Goal: Task Accomplishment & Management: Complete application form

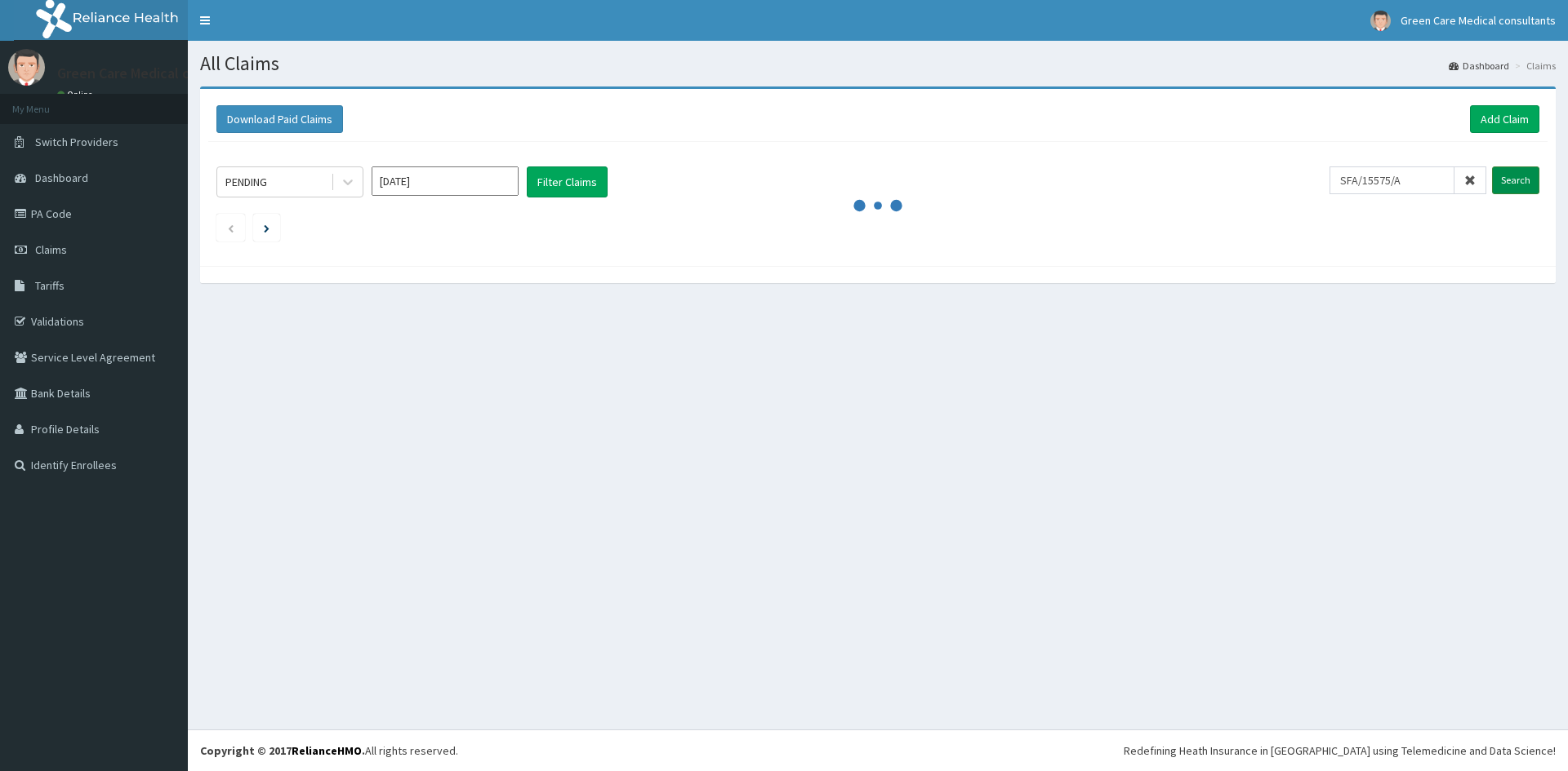
type input "SFA/15575/A"
click at [1515, 174] on input "Search" at bounding box center [1515, 180] width 47 height 28
click at [1525, 172] on input "Search" at bounding box center [1515, 180] width 47 height 28
click at [52, 211] on link "PA Code" at bounding box center [94, 214] width 188 height 36
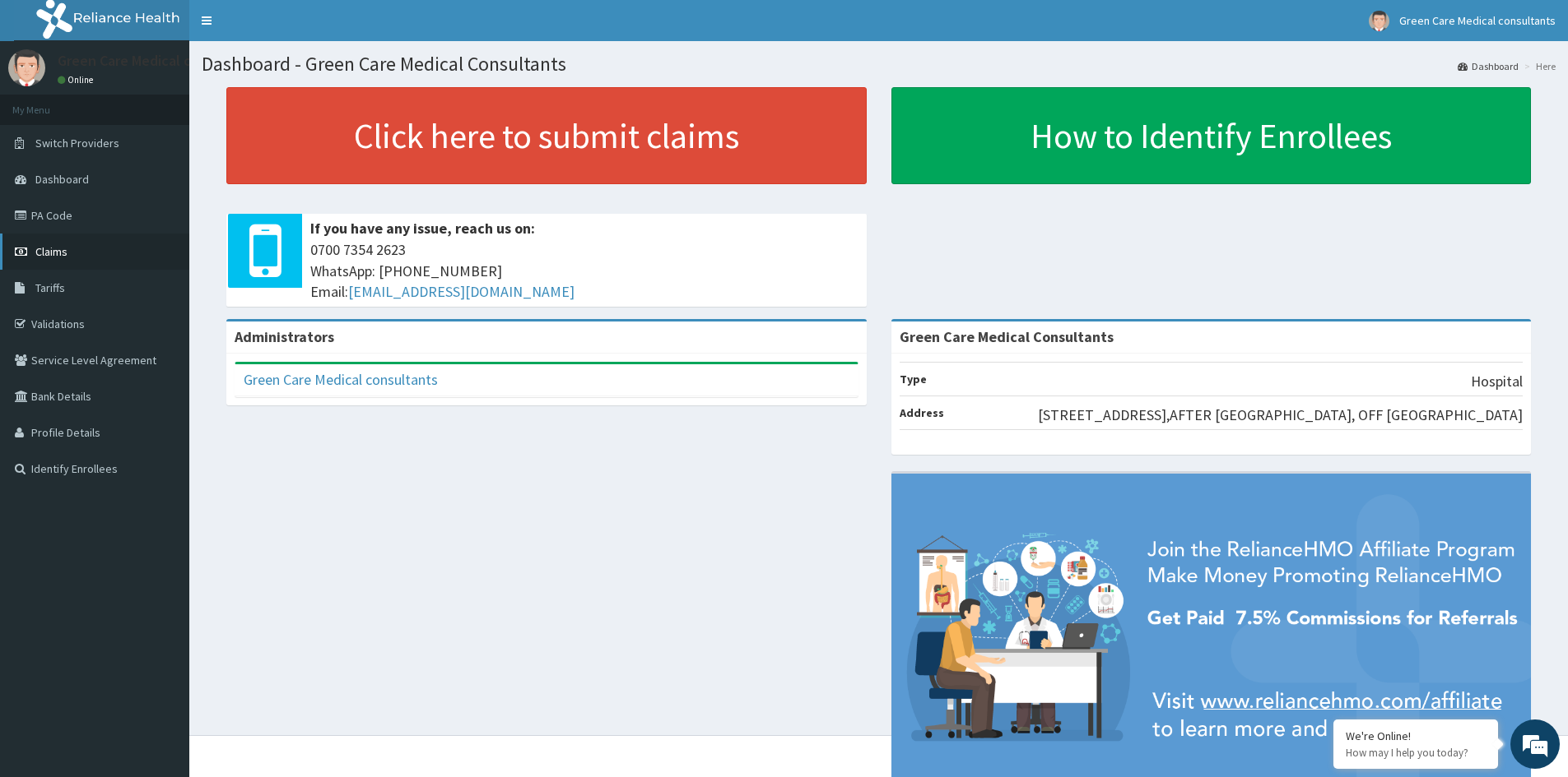
click at [53, 248] on span "Claims" at bounding box center [51, 252] width 32 height 15
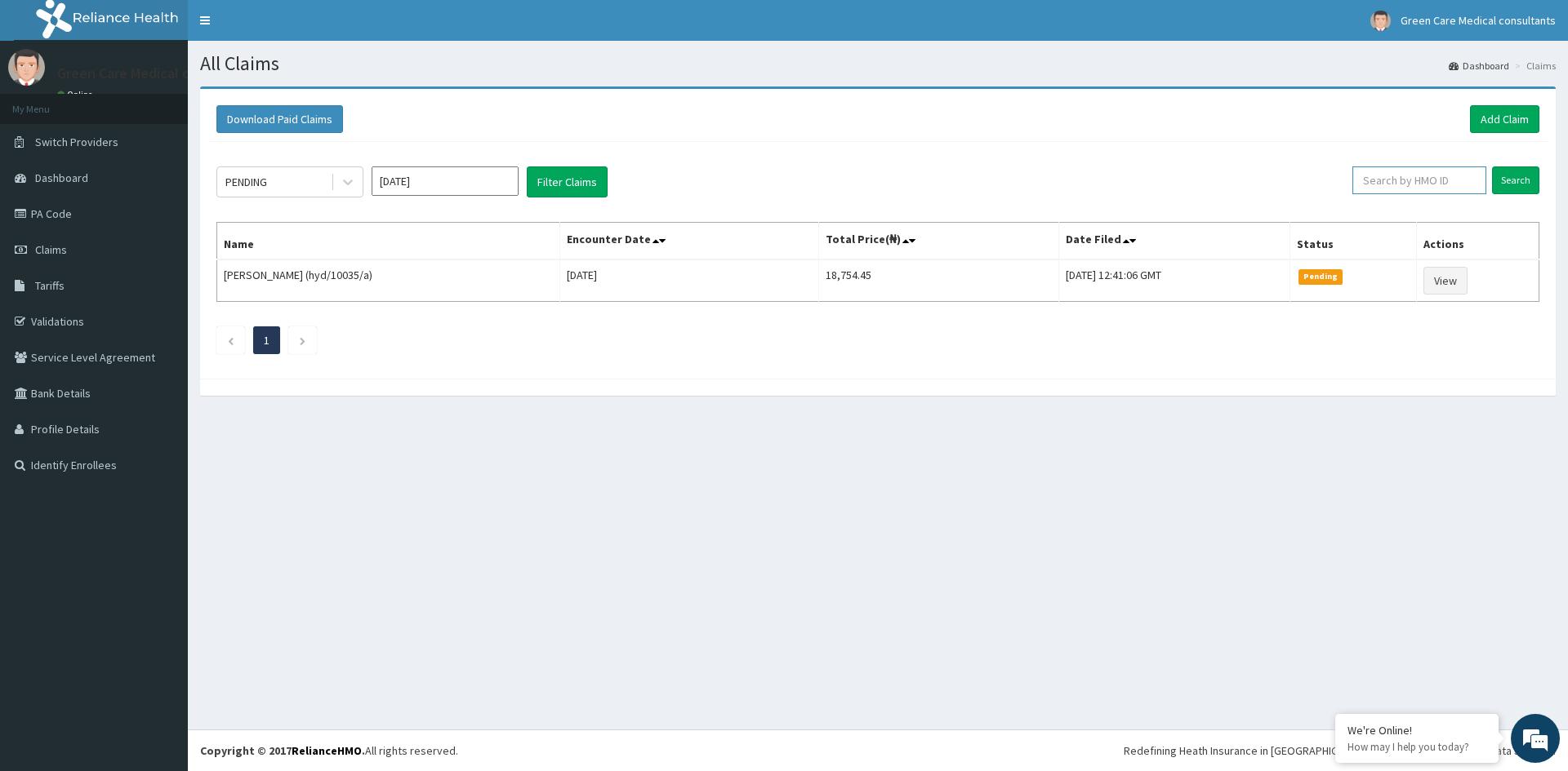
click at [1394, 181] on input "text" at bounding box center [1420, 180] width 134 height 28
type input "SFA/15575/A"
click at [1521, 180] on input "Search" at bounding box center [1515, 180] width 47 height 28
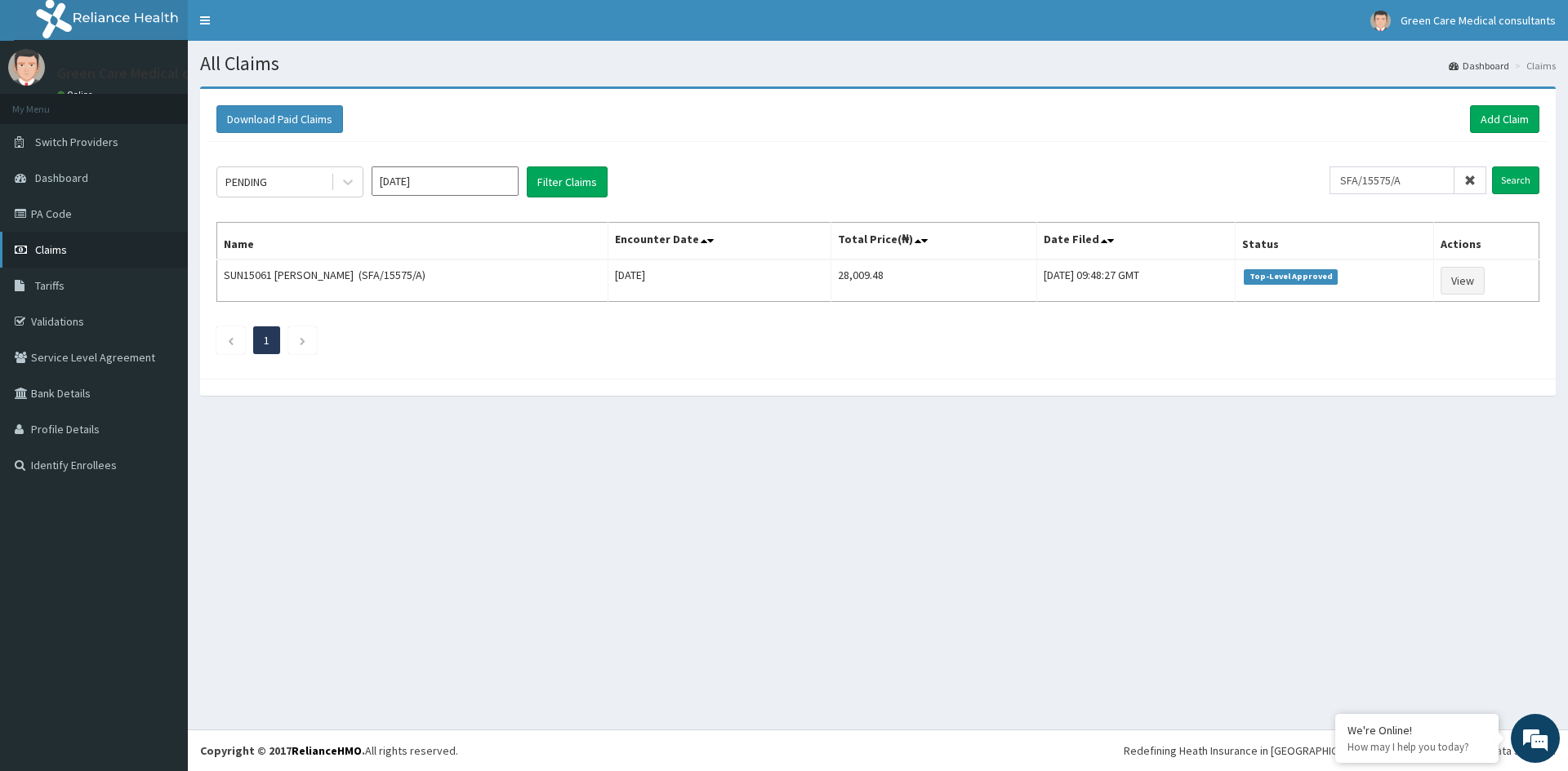
click at [46, 245] on span "Claims" at bounding box center [51, 250] width 31 height 15
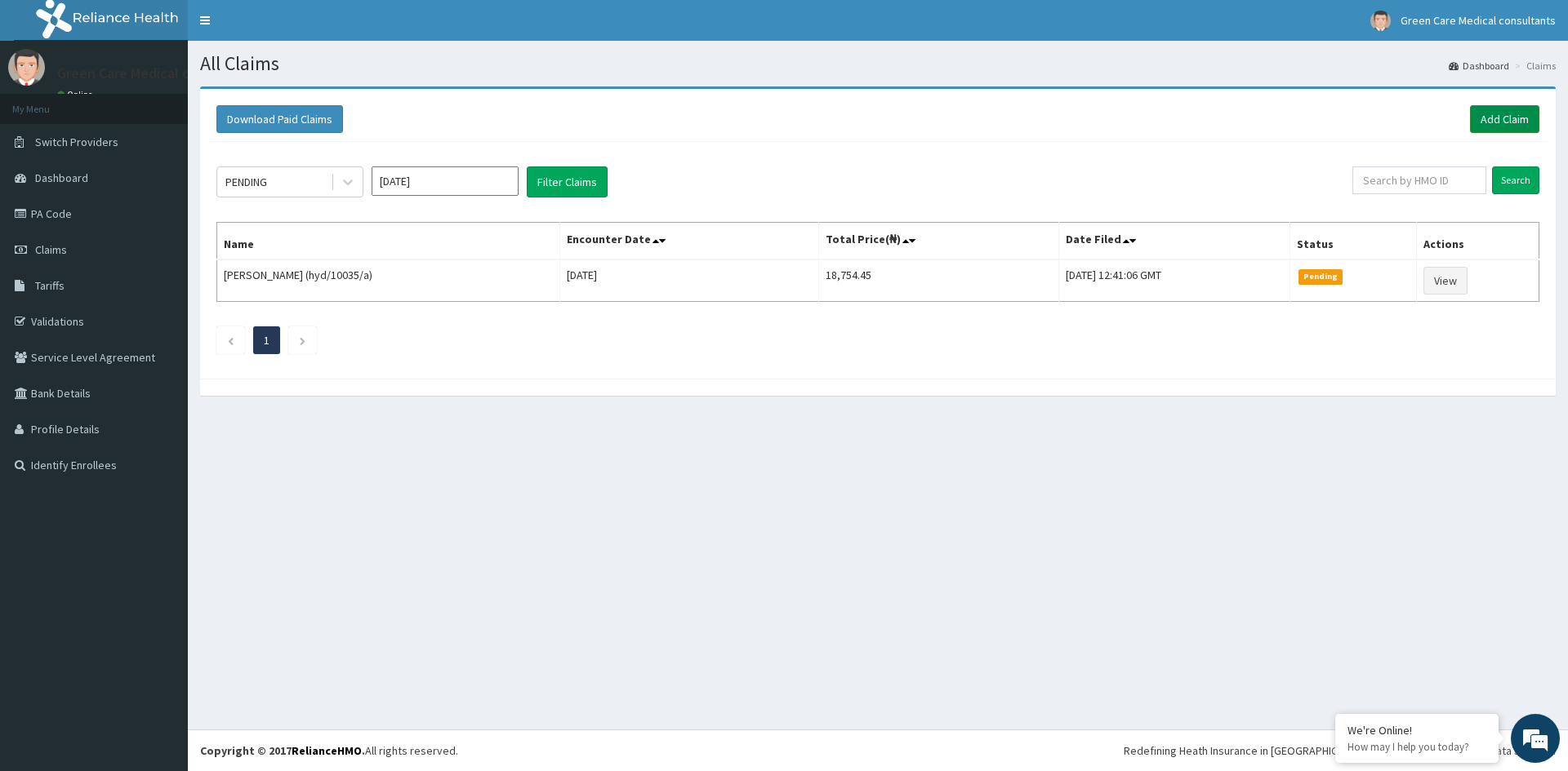
click at [1487, 114] on link "Add Claim" at bounding box center [1505, 119] width 69 height 28
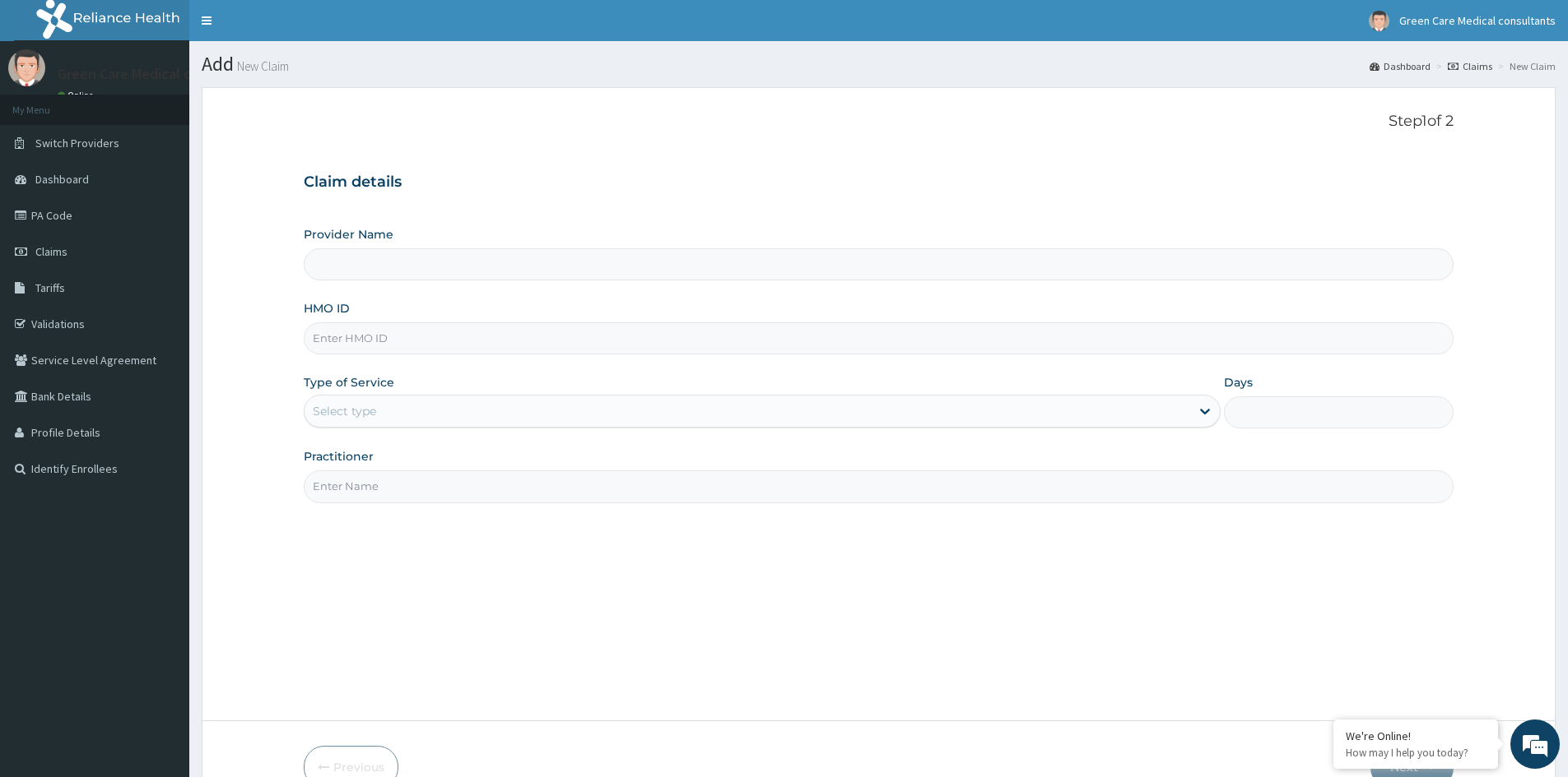
type input "Green Care Medical Consultants"
click at [359, 341] on input "HMO ID" at bounding box center [878, 339] width 1150 height 32
type input "SFA/15575/A"
click at [348, 402] on div "Select type" at bounding box center [747, 411] width 886 height 26
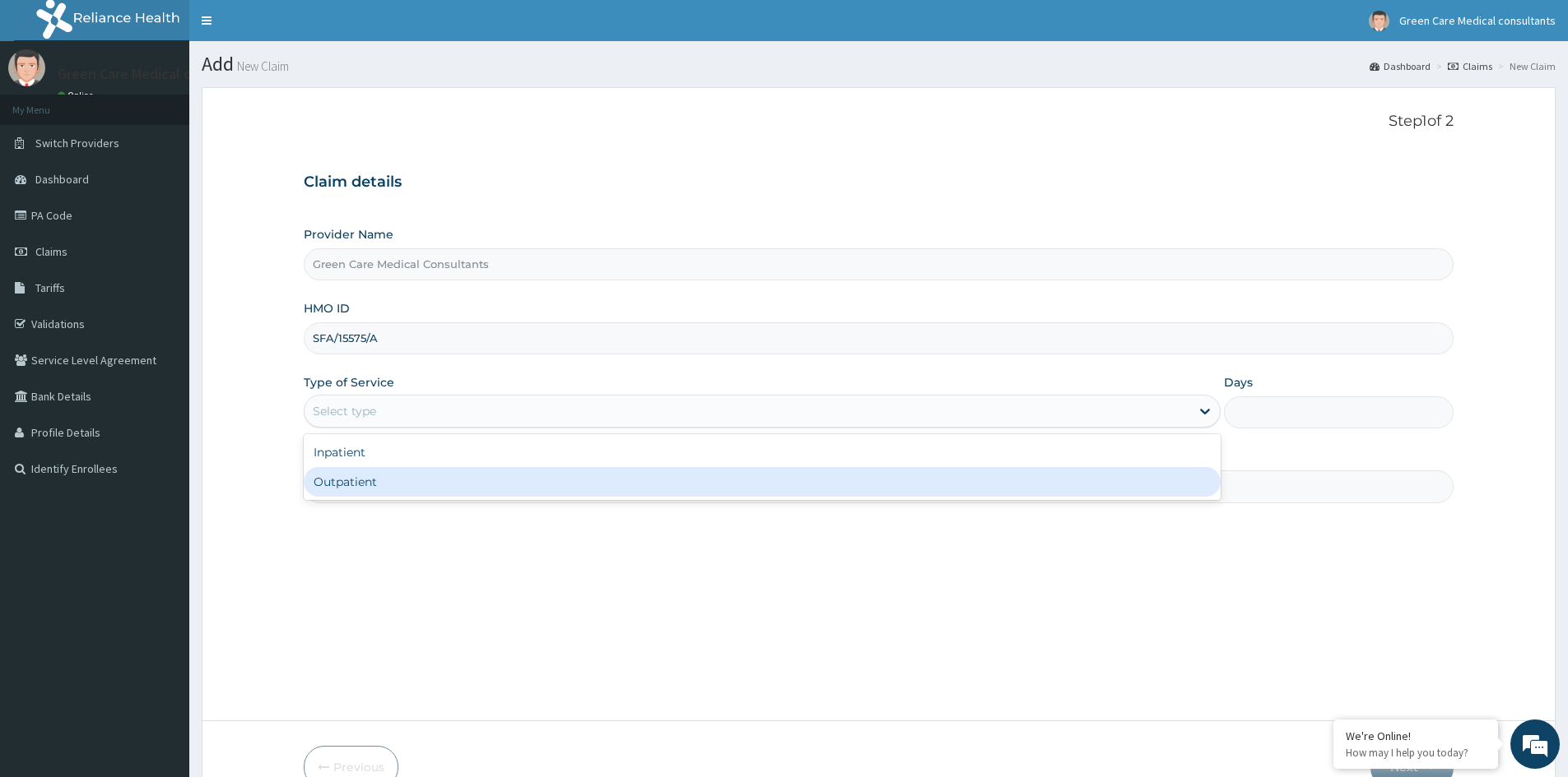
click at [341, 474] on div "Outpatient" at bounding box center [762, 482] width 917 height 30
type input "1"
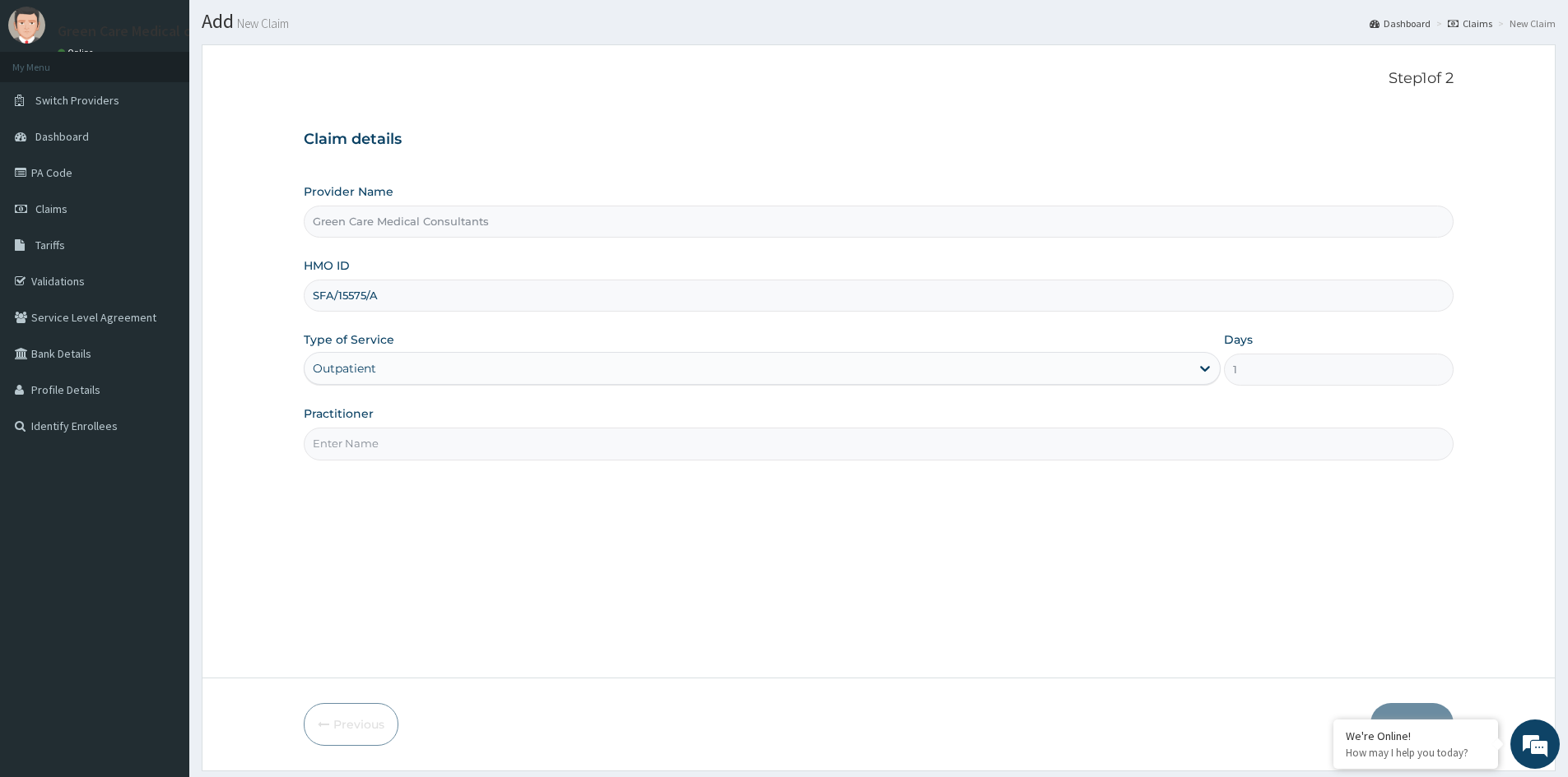
scroll to position [82, 0]
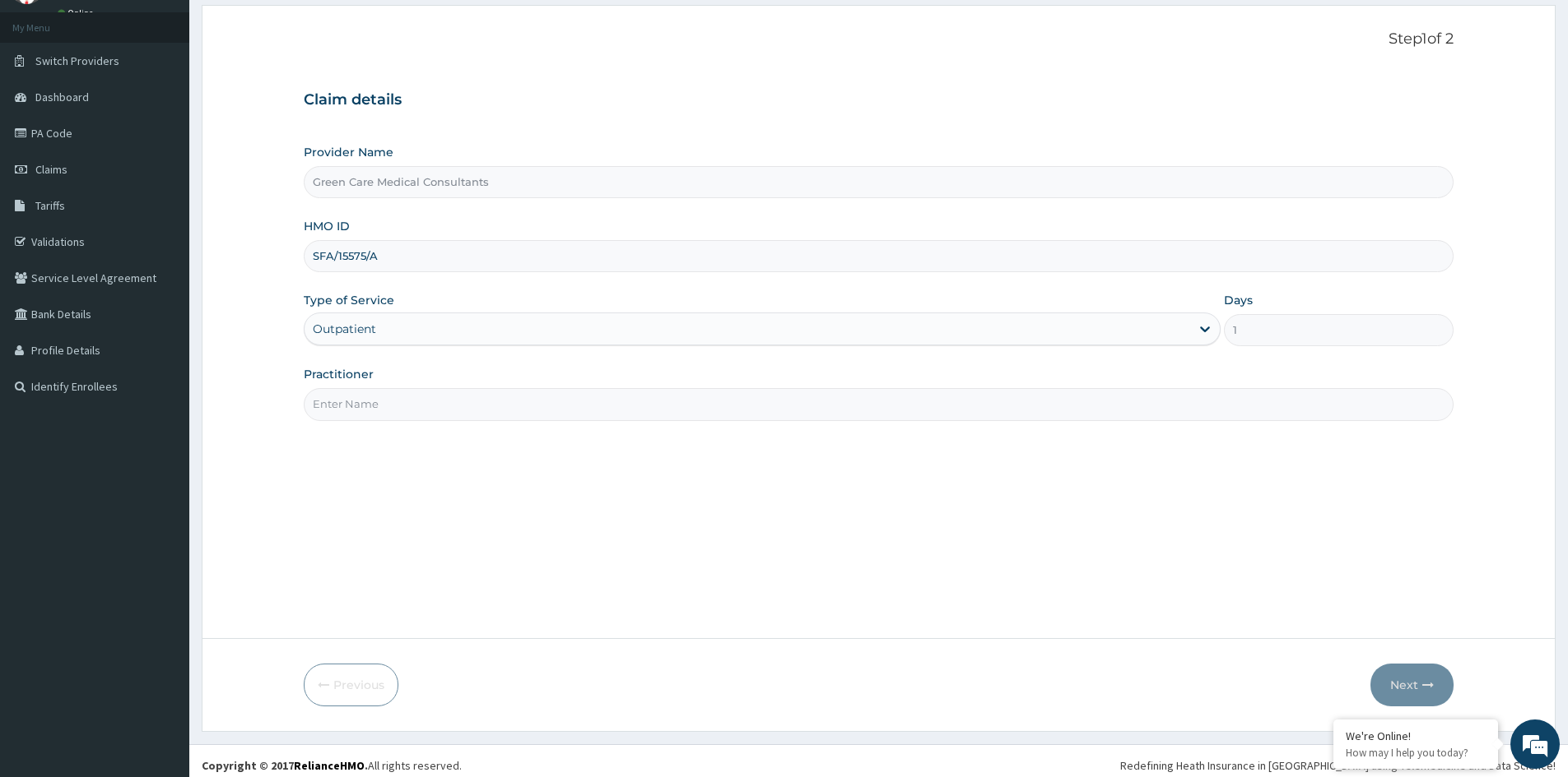
click at [673, 402] on input "Practitioner" at bounding box center [878, 404] width 1150 height 32
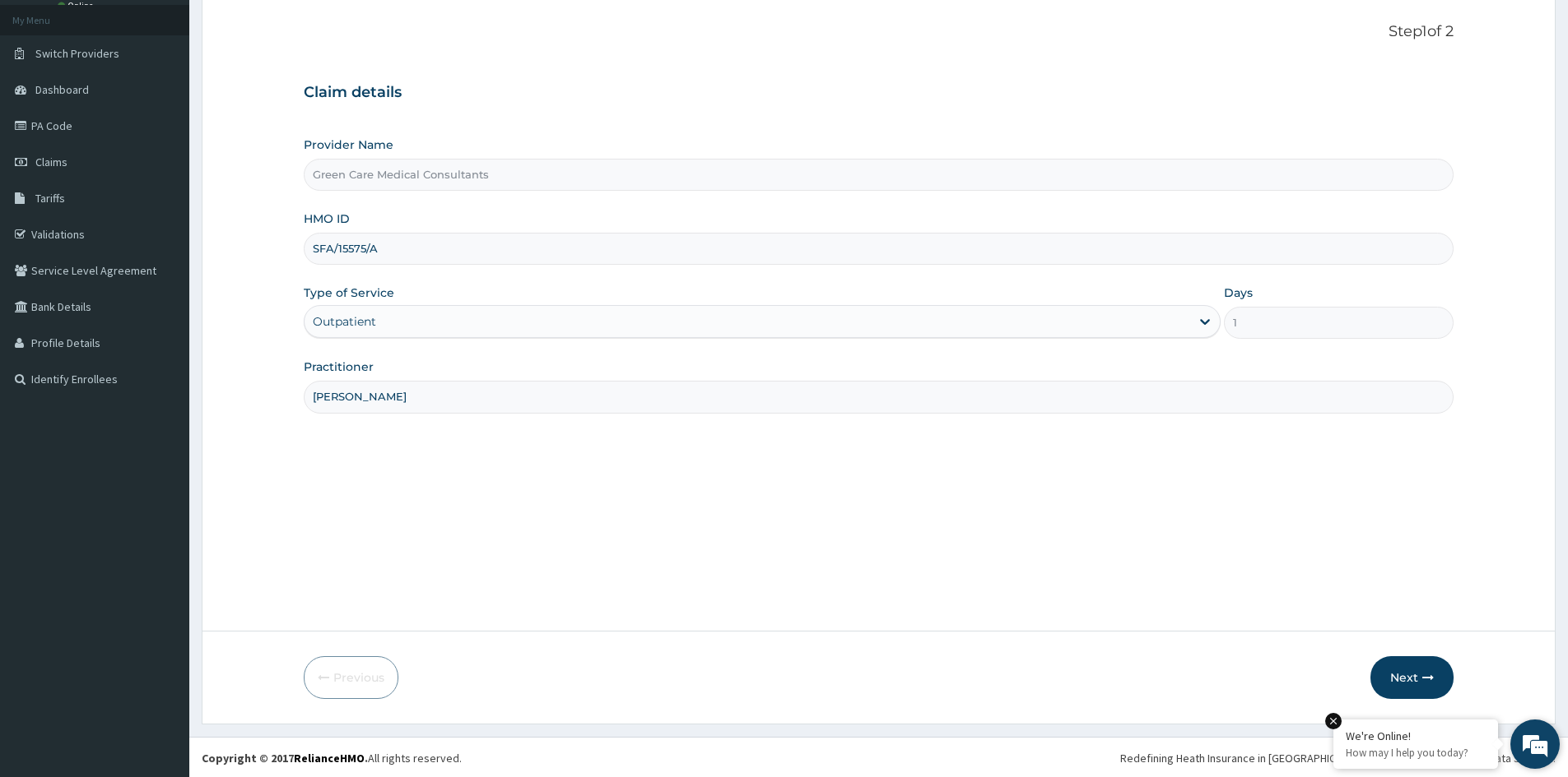
scroll to position [91, 0]
type input "DR ROBINSON"
click at [1414, 673] on button "Next" at bounding box center [1412, 676] width 83 height 43
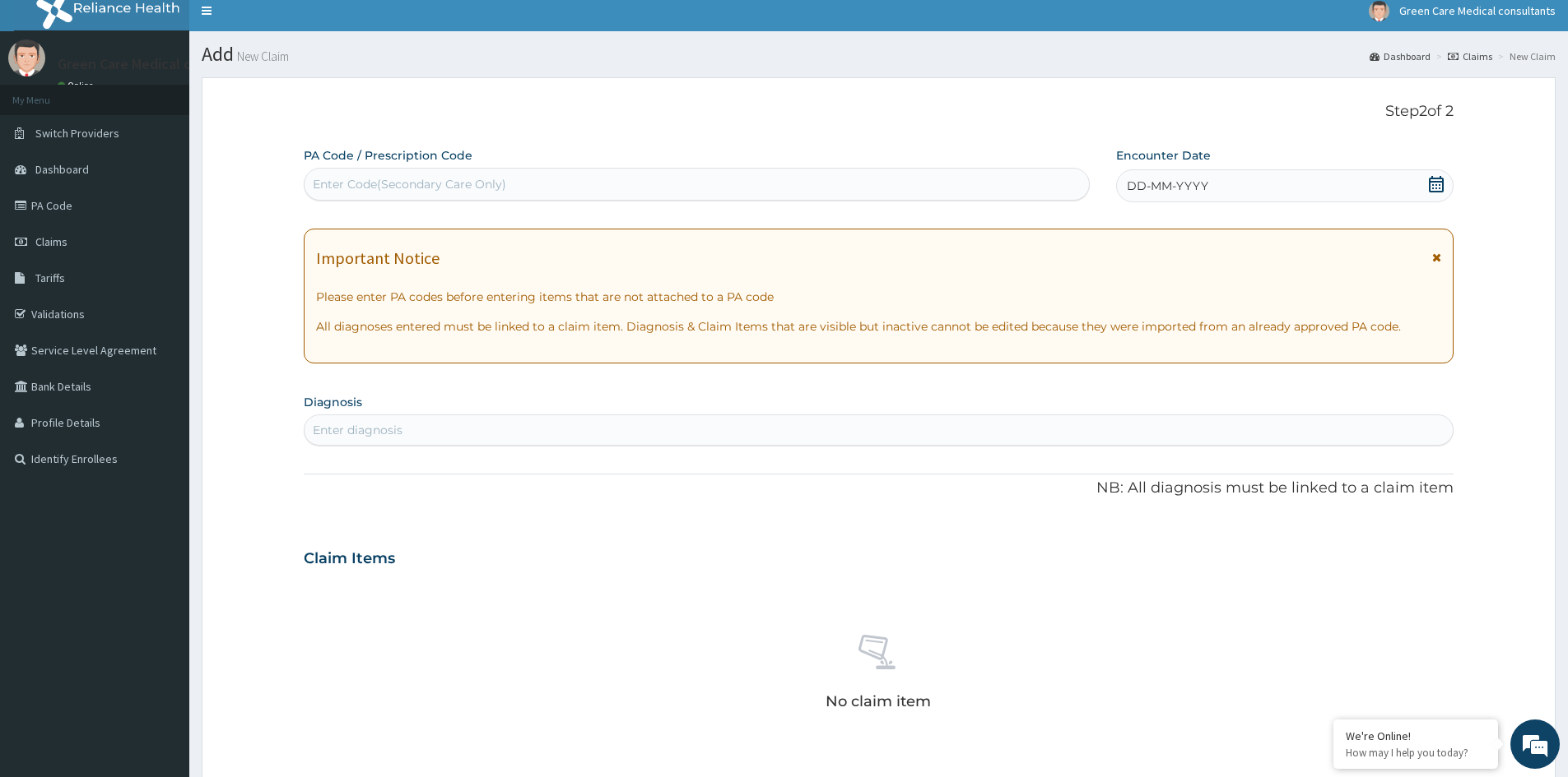
scroll to position [0, 0]
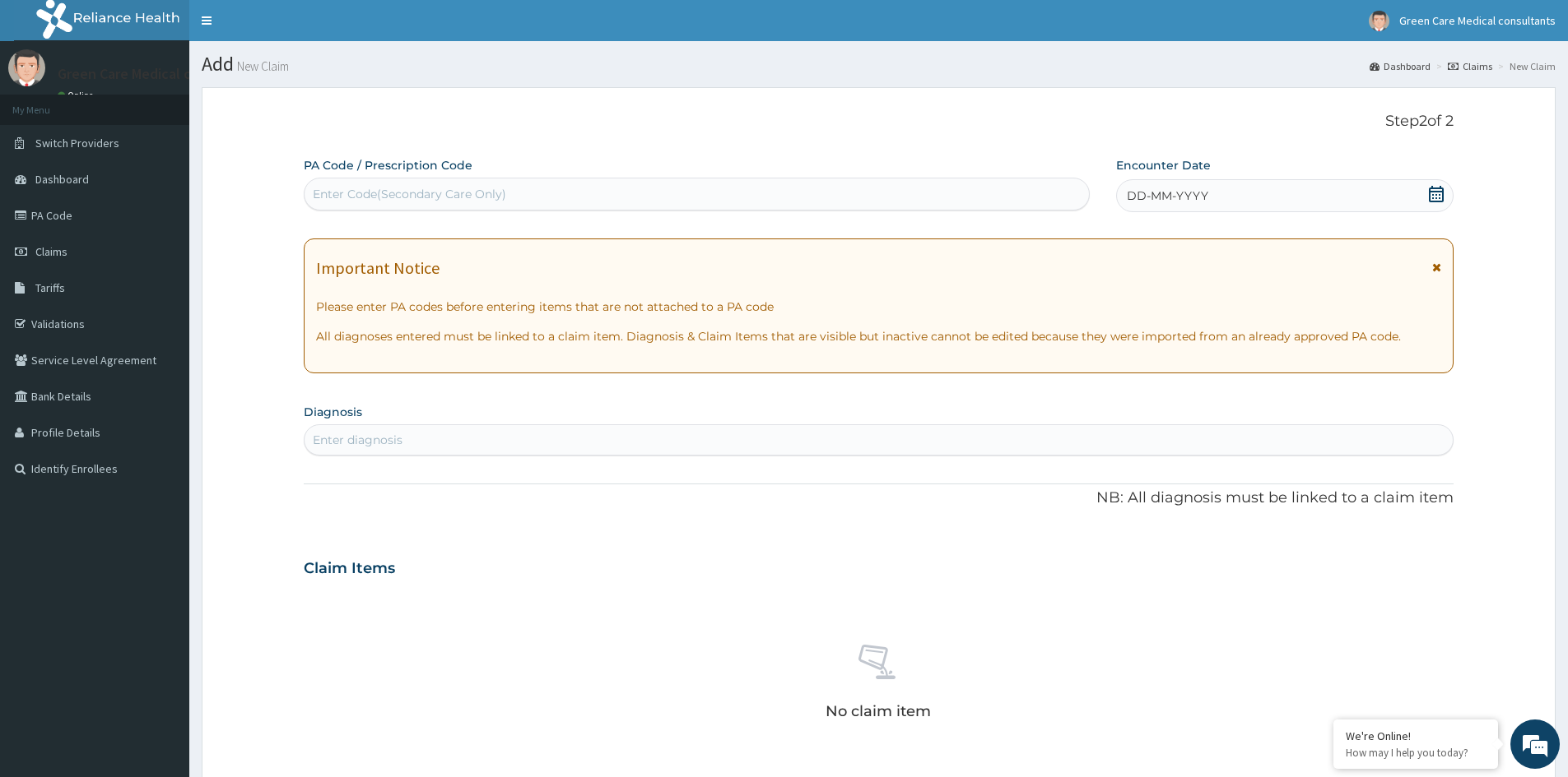
click at [1260, 199] on div "DD-MM-YYYY" at bounding box center [1284, 195] width 337 height 33
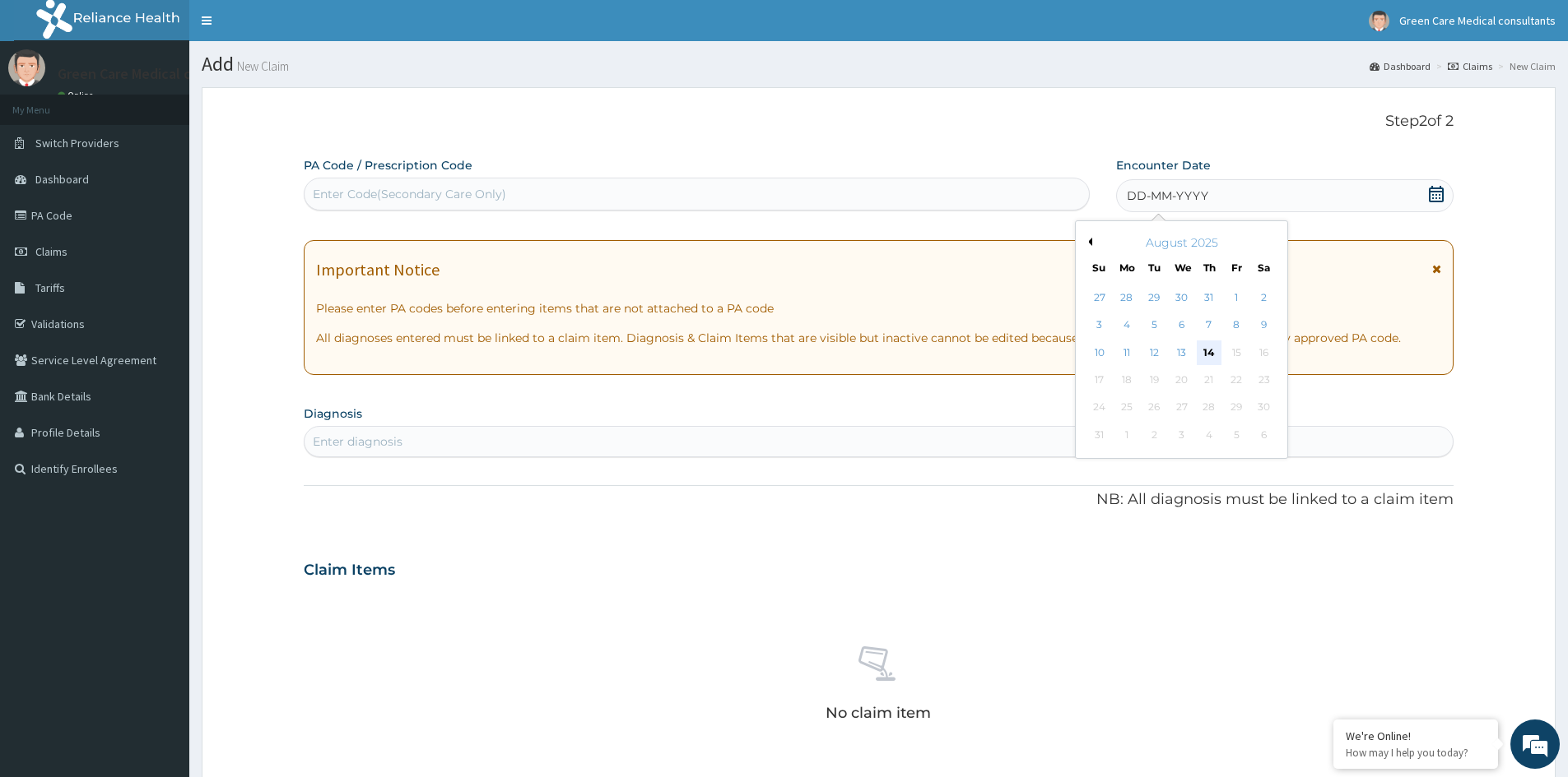
click at [1204, 351] on div "14" at bounding box center [1209, 353] width 24 height 24
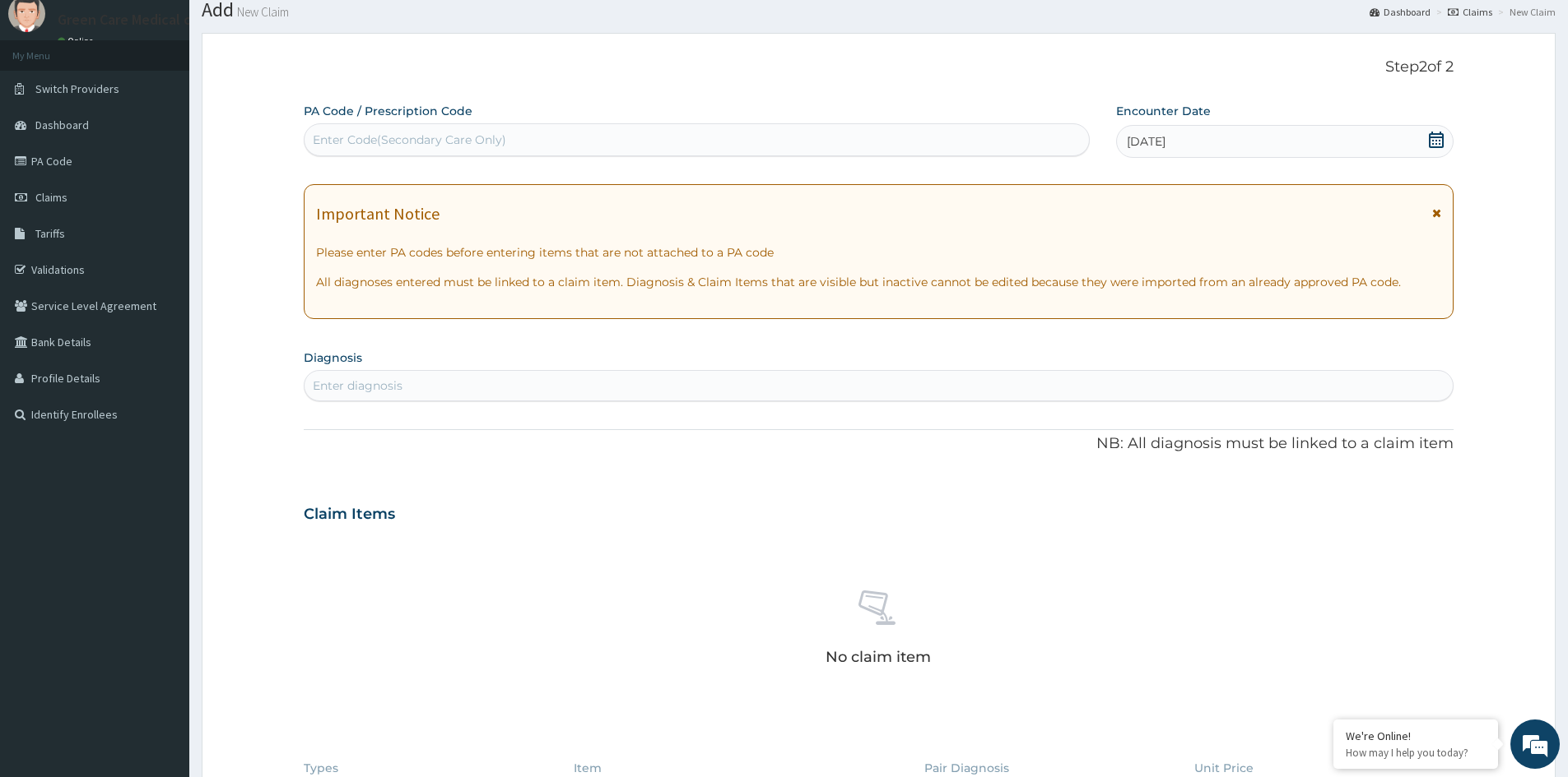
scroll to position [82, 0]
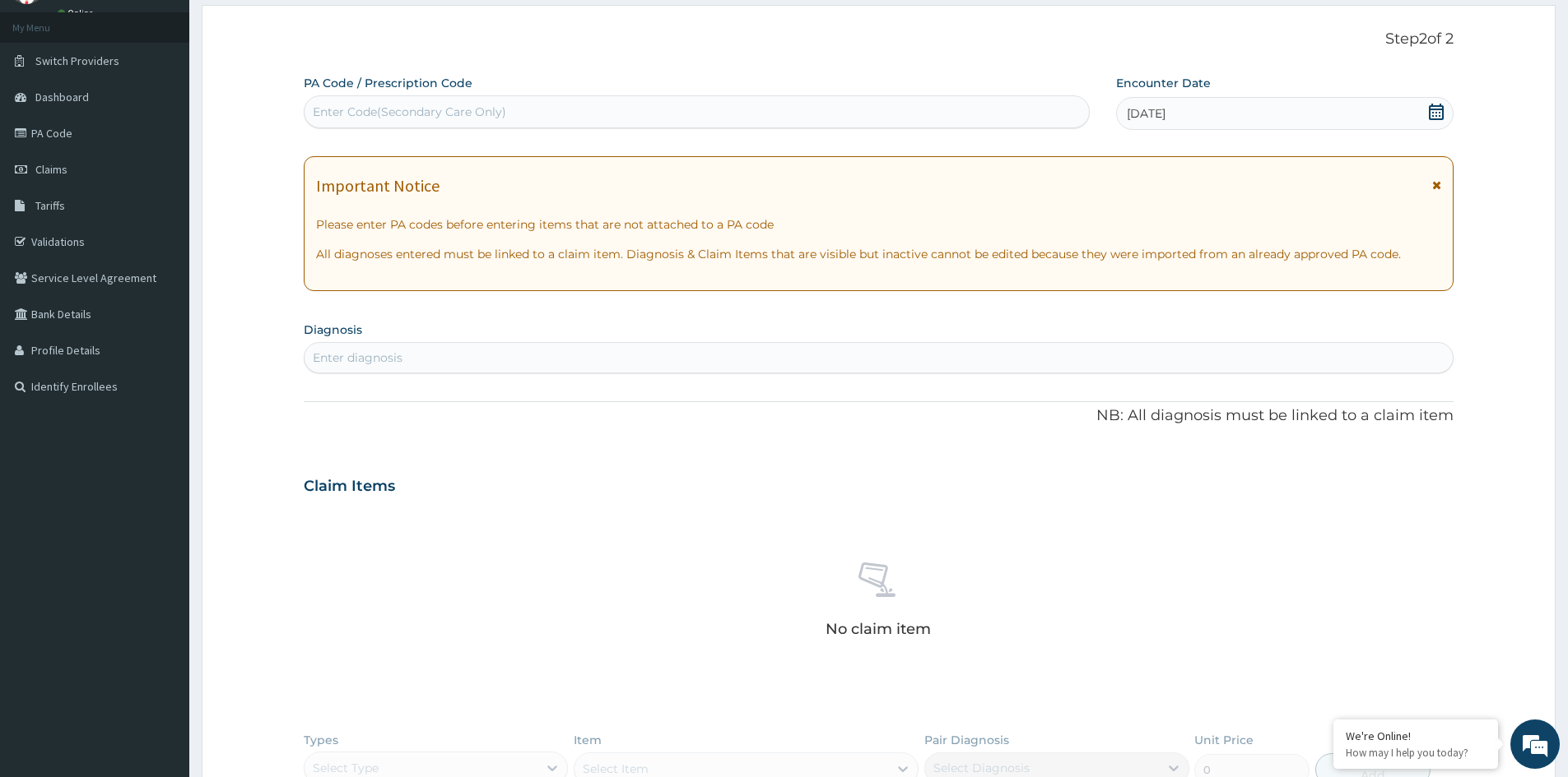
click at [597, 366] on div "Enter diagnosis" at bounding box center [878, 358] width 1148 height 26
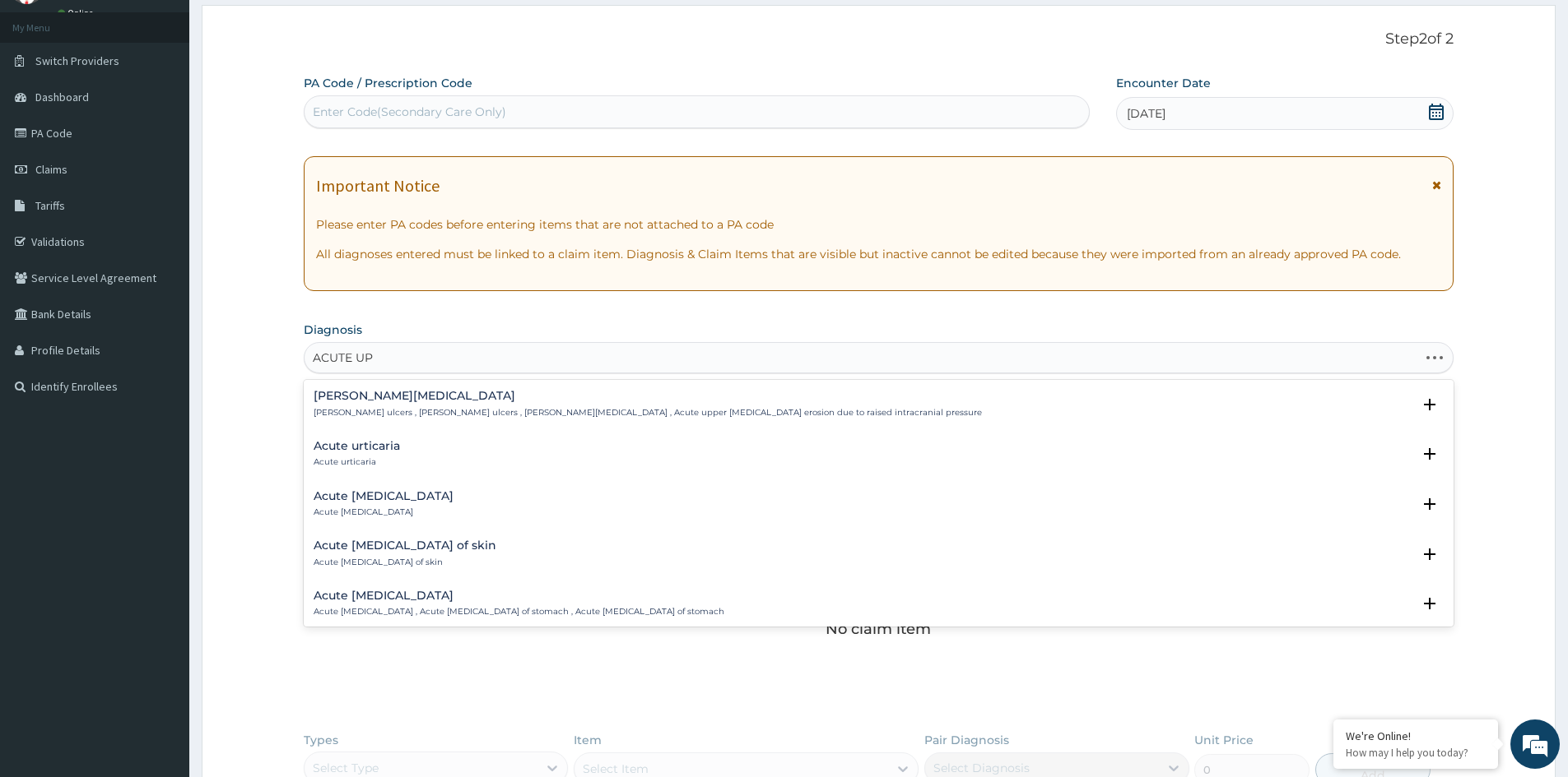
type input "ACUTE UPP"
click at [443, 597] on h4 "Acute upper respiratory infection" at bounding box center [550, 595] width 473 height 12
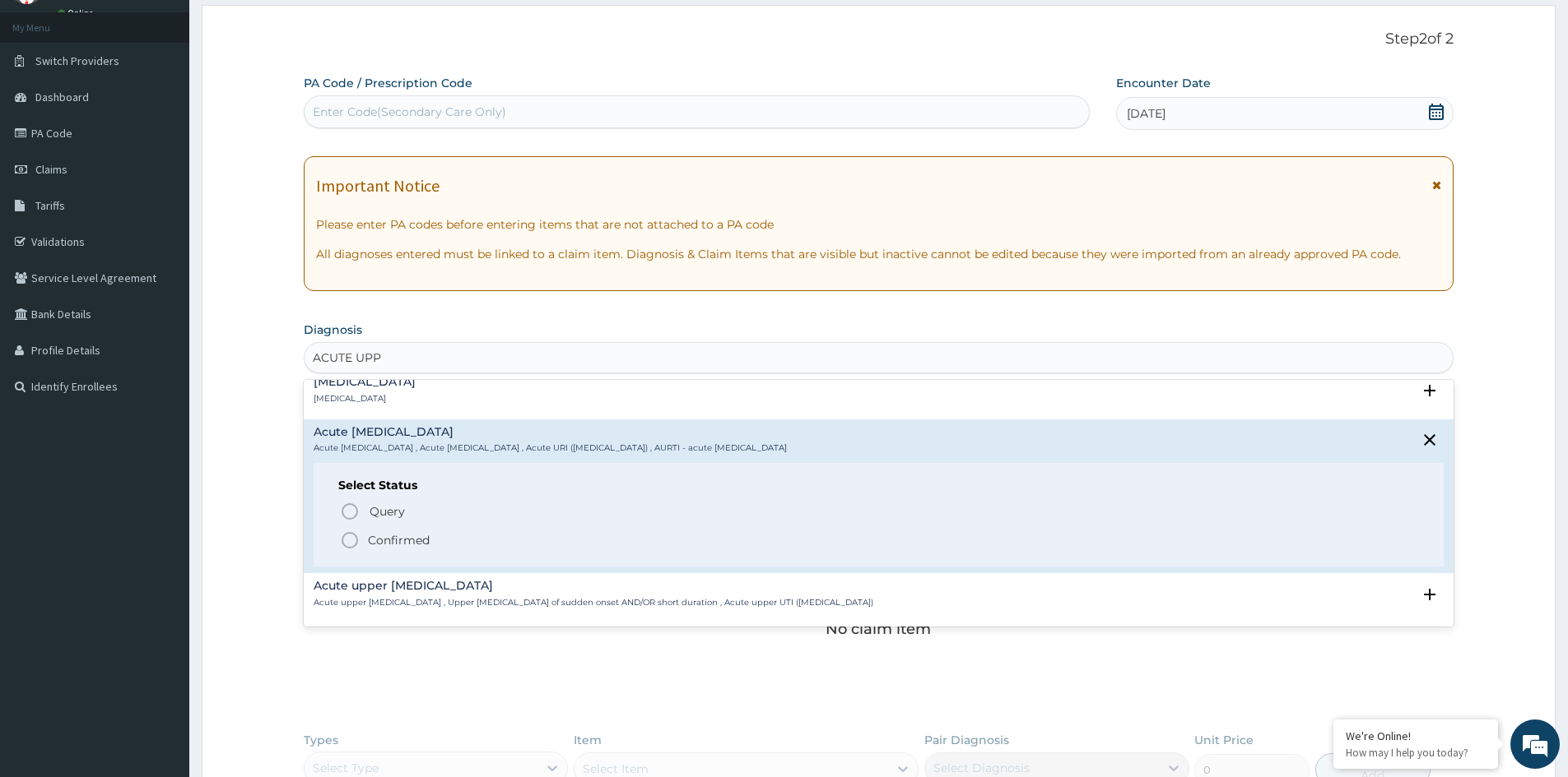
scroll to position [164, 0]
click at [405, 539] on p "Confirmed" at bounding box center [399, 540] width 62 height 17
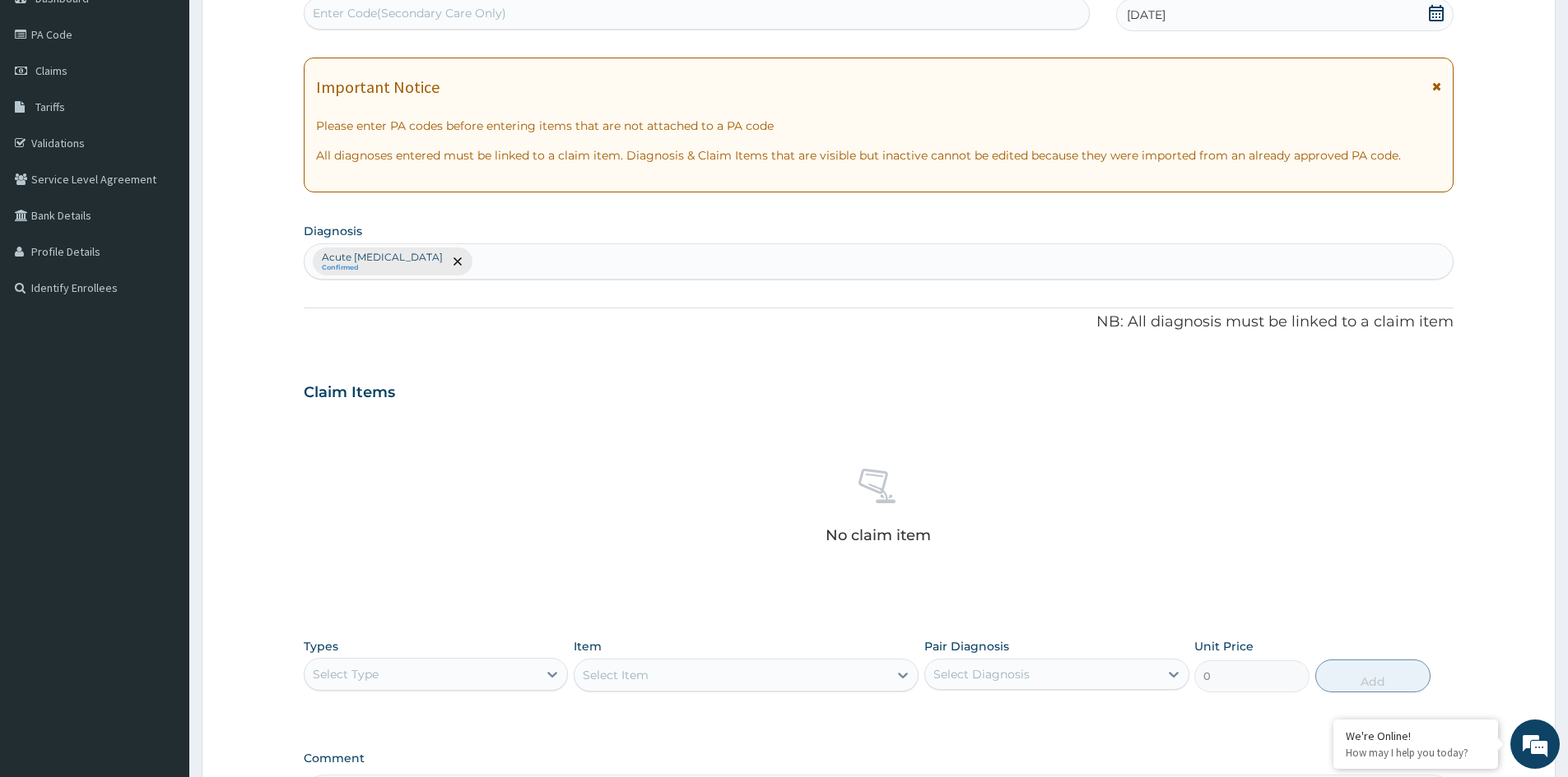
scroll to position [329, 0]
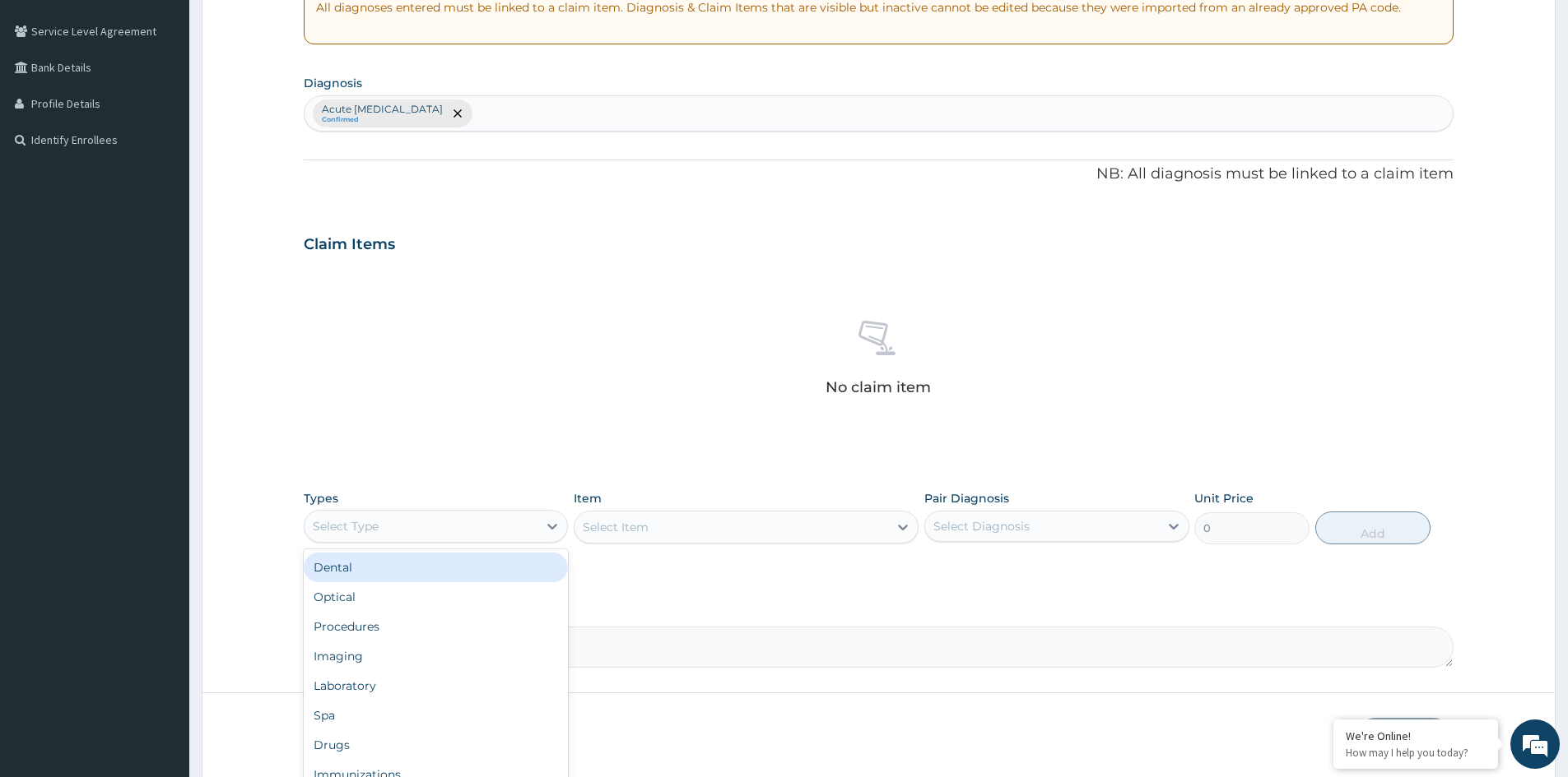
click at [490, 520] on div "Select Type" at bounding box center [421, 526] width 233 height 26
click at [342, 746] on div "Drugs" at bounding box center [435, 745] width 264 height 30
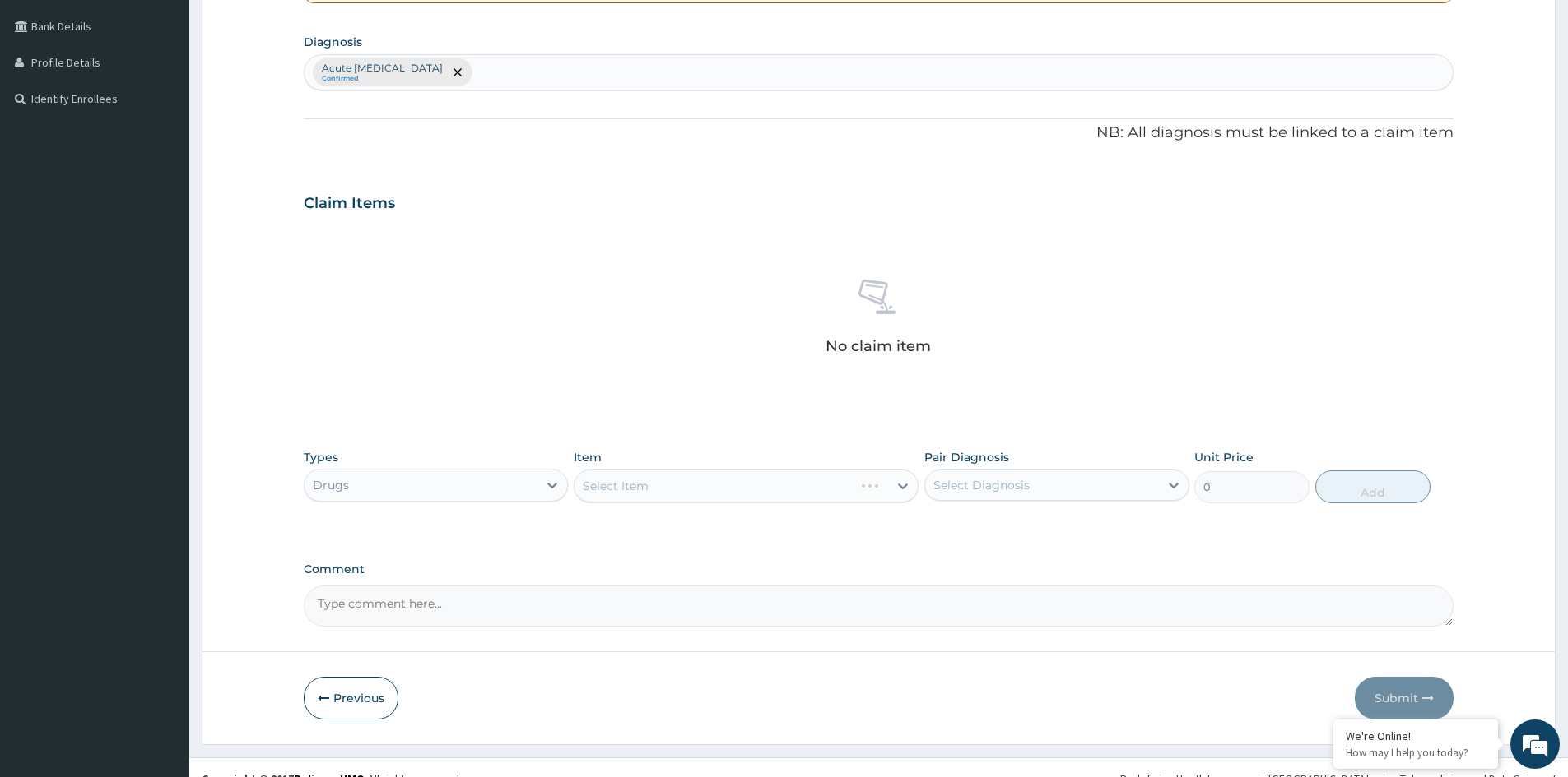
scroll to position [393, 0]
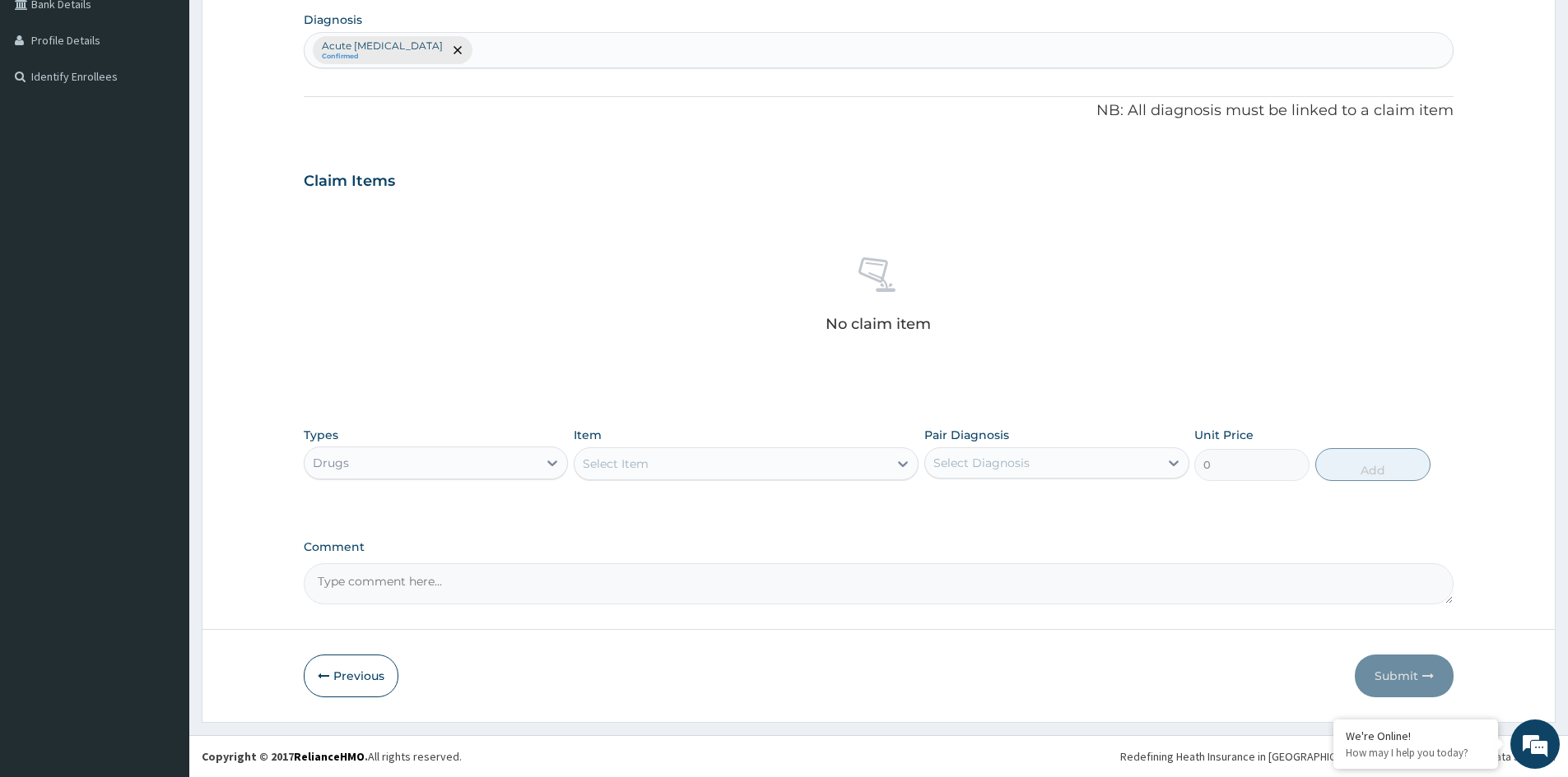
click at [736, 468] on div "Select Item" at bounding box center [732, 464] width 314 height 26
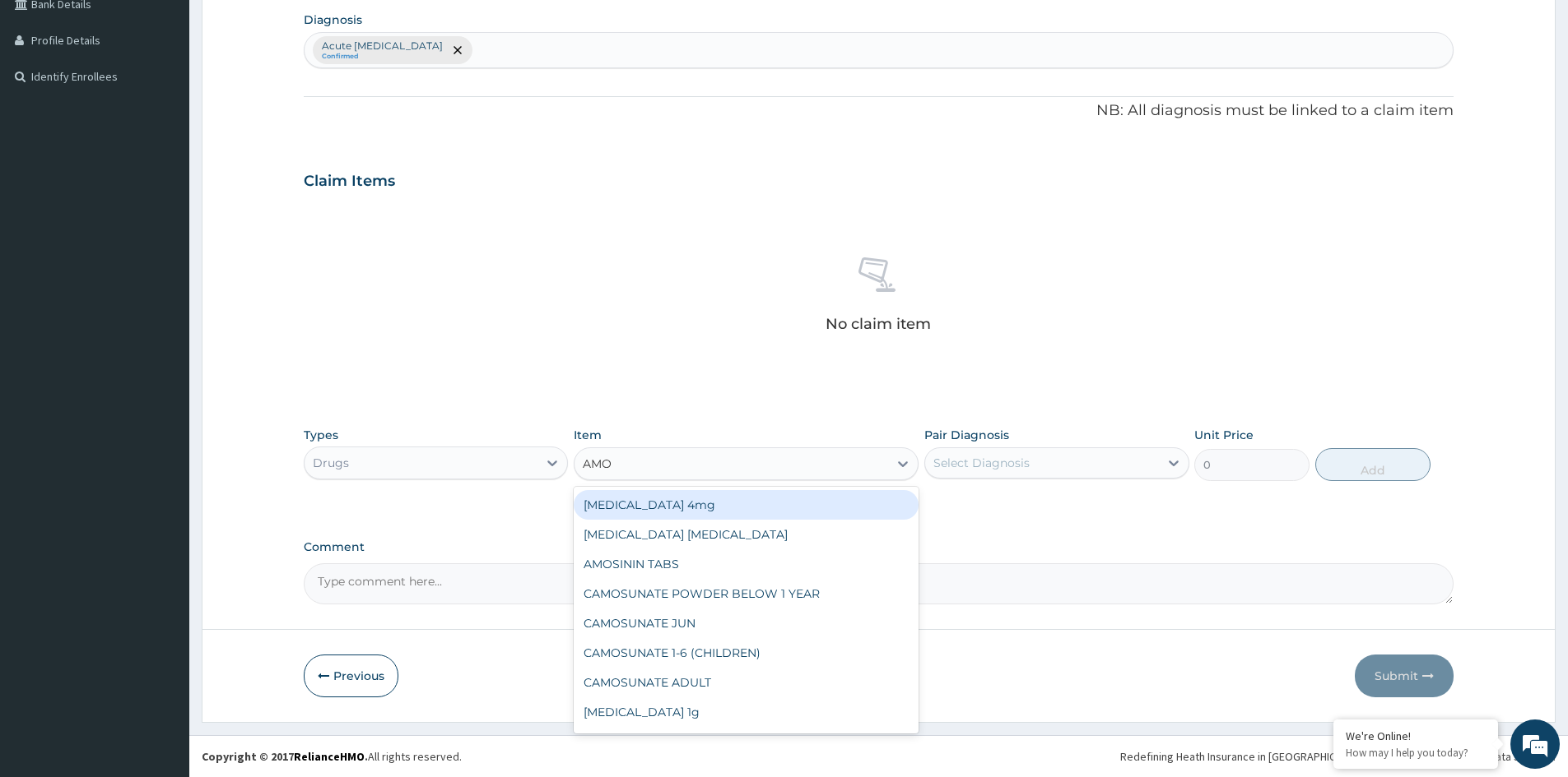
type input "AMOX"
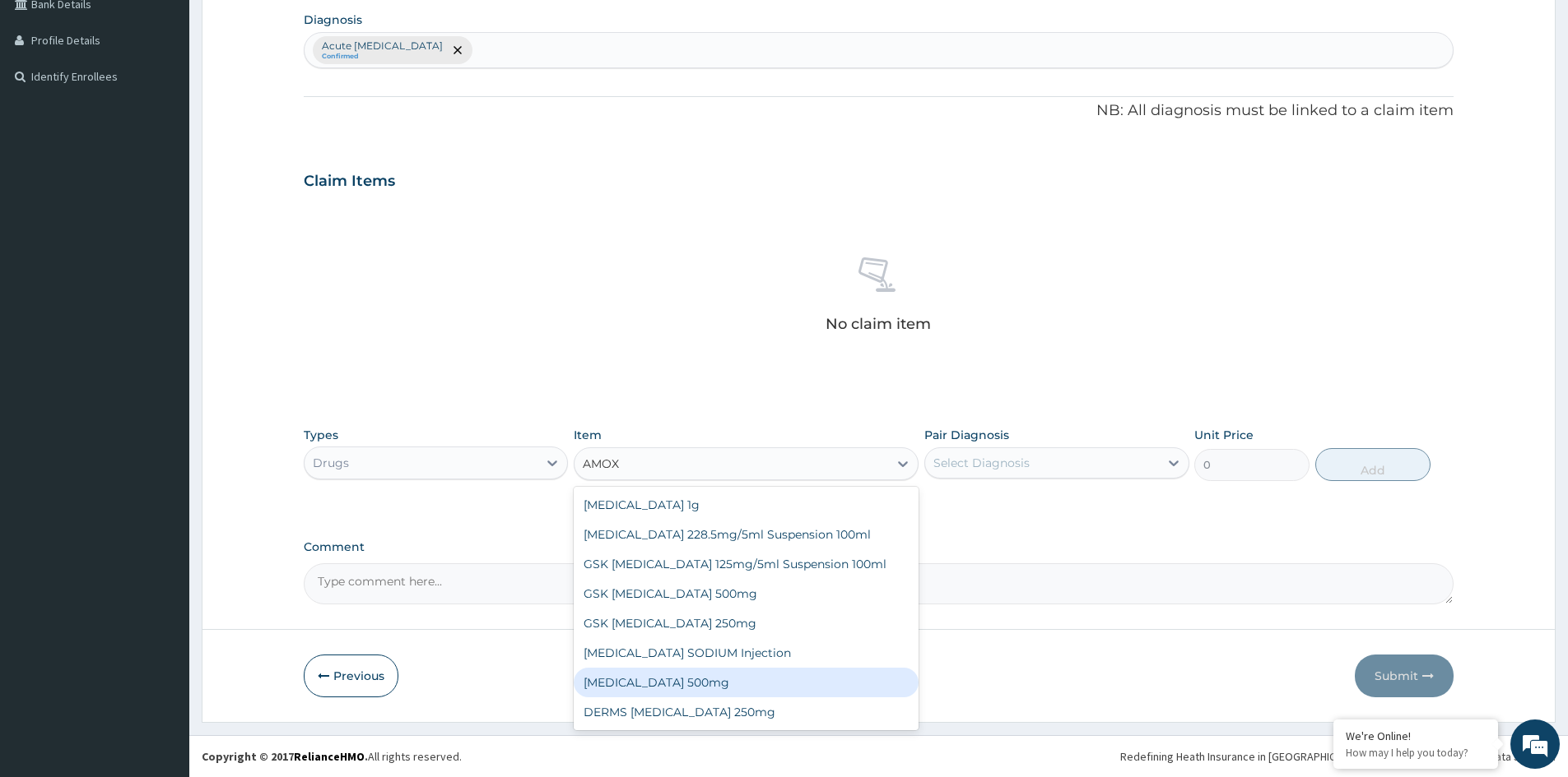
click at [680, 676] on div "AMOXICILLIN 500mg" at bounding box center [747, 683] width 345 height 30
type input "70.95"
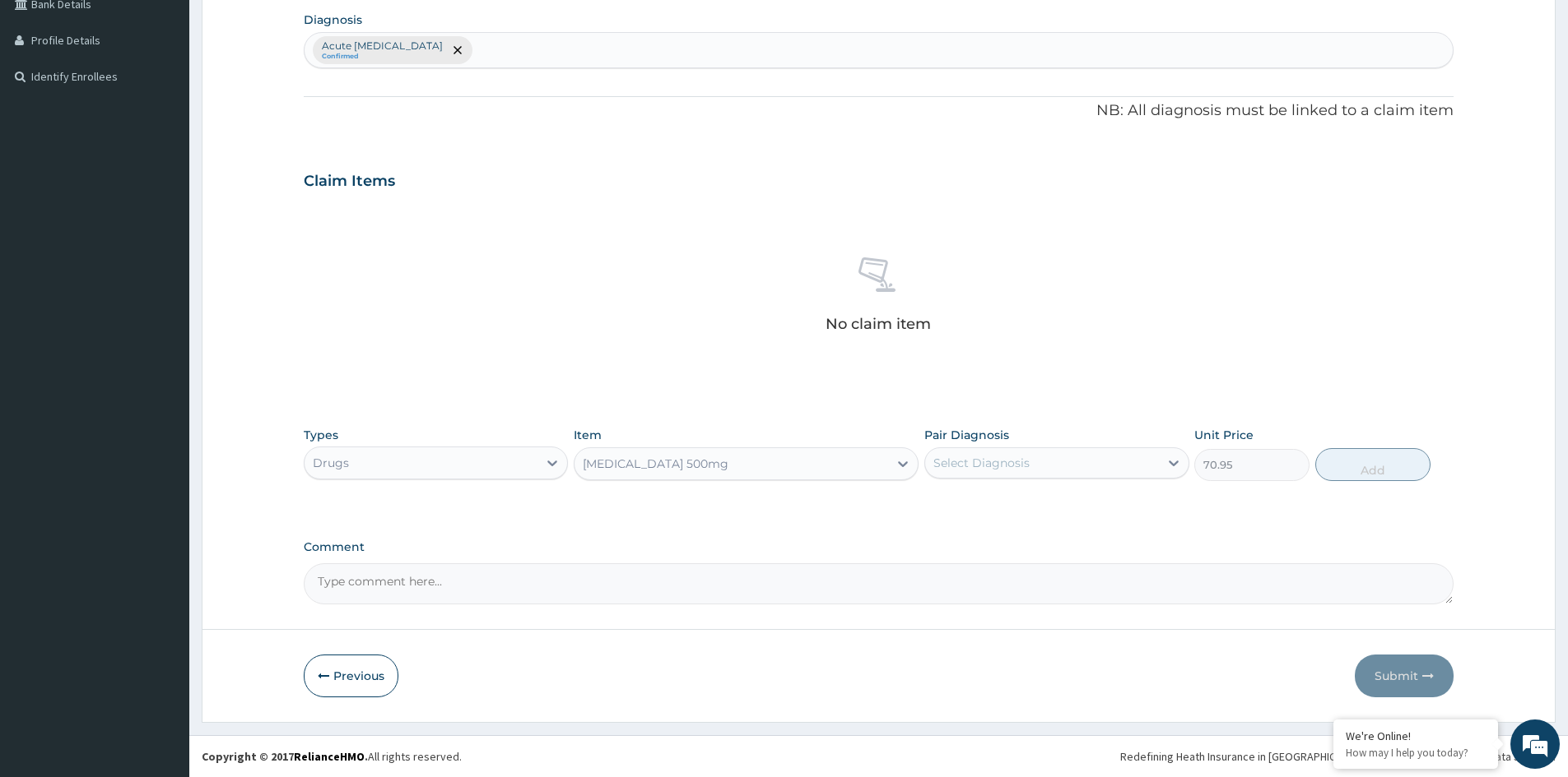
click at [1036, 469] on div "Select Diagnosis" at bounding box center [1042, 463] width 233 height 26
click at [968, 501] on label "Acute upper respiratory infection" at bounding box center [1022, 504] width 140 height 17
checkbox input "true"
click at [1372, 466] on button "Add" at bounding box center [1372, 465] width 115 height 33
type input "0"
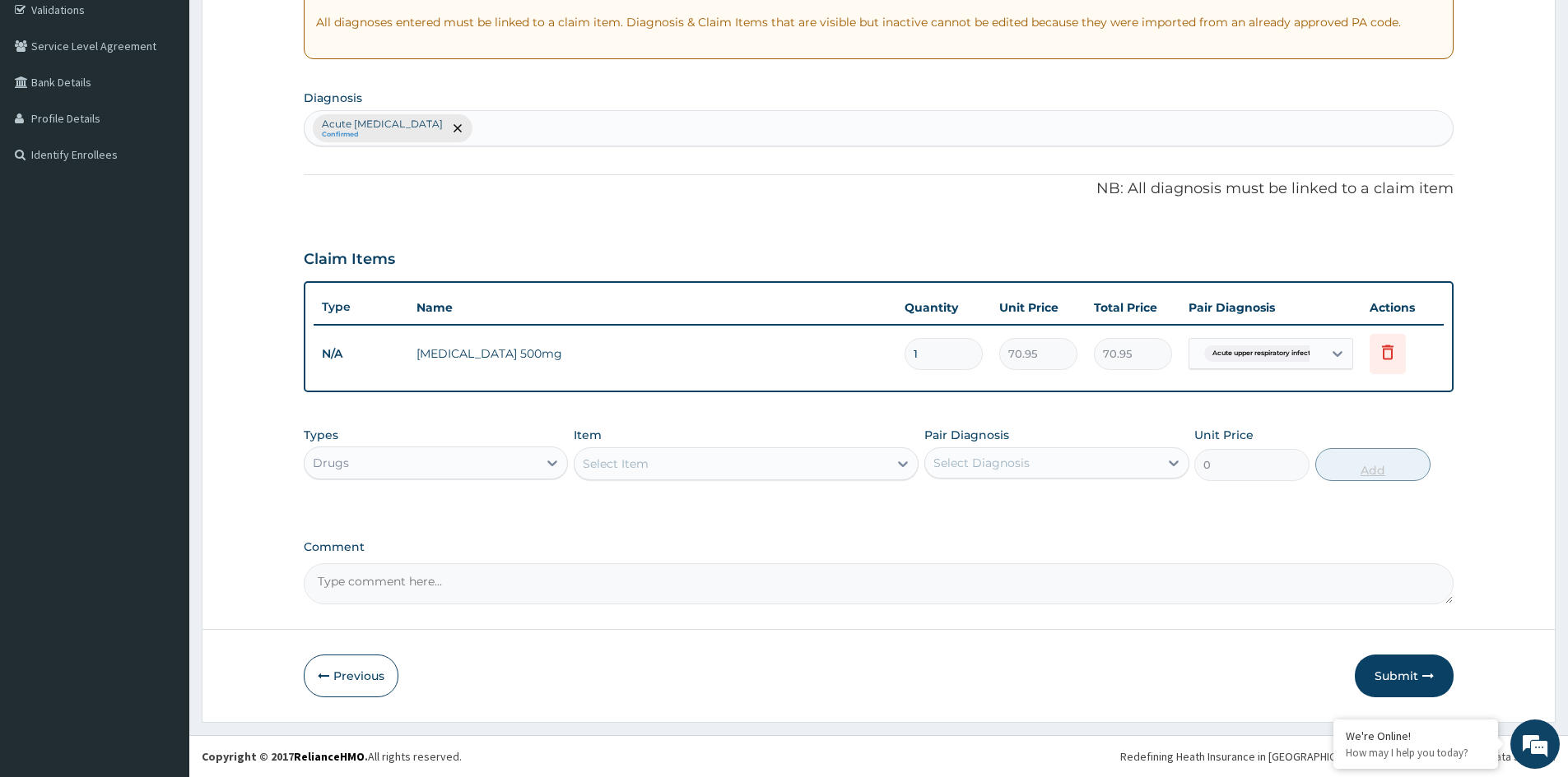
scroll to position [314, 0]
type input "0.00"
type input "2"
type input "141.90"
type input "21"
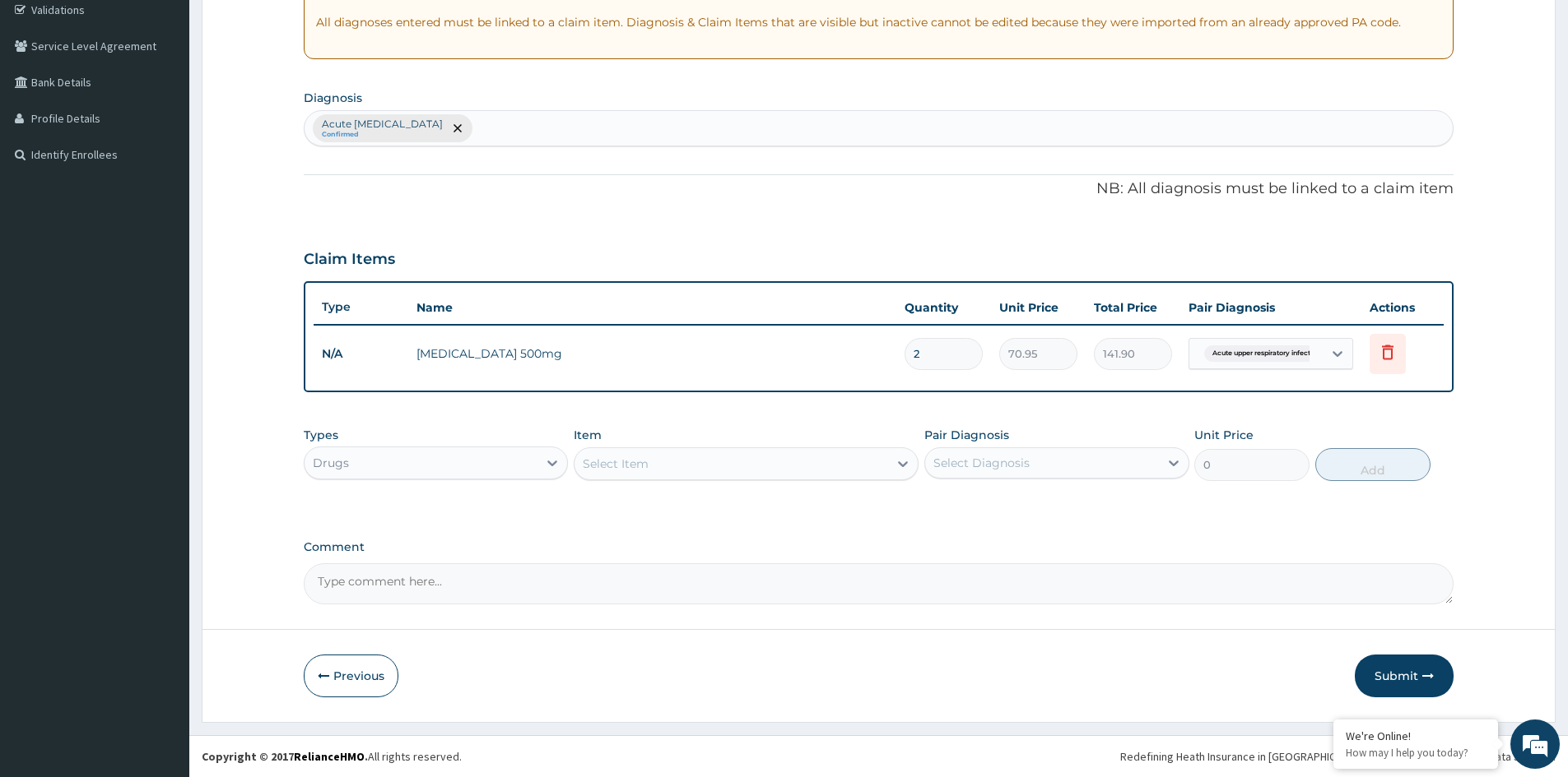
type input "1489.95"
type input "21"
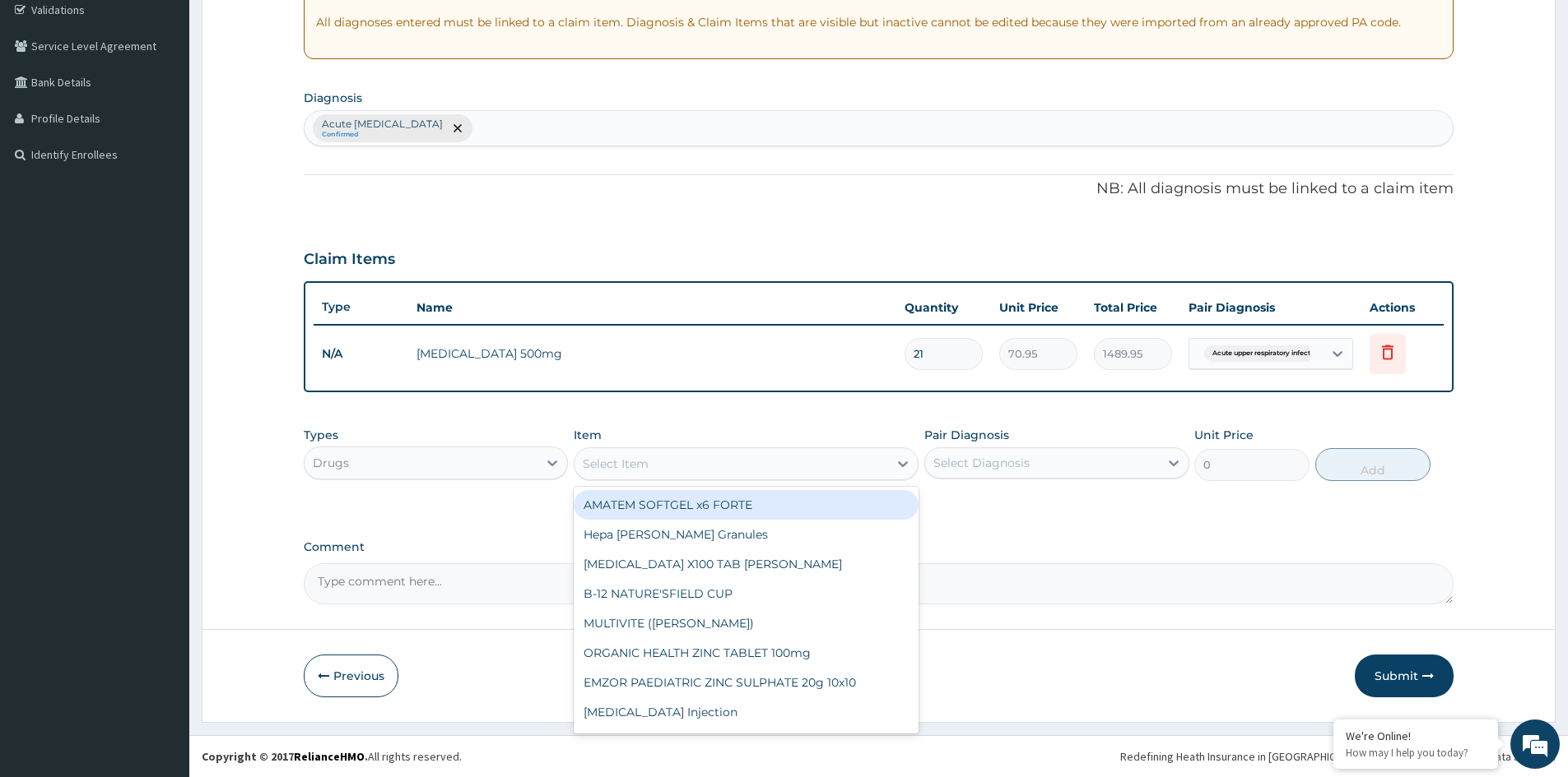
click at [642, 469] on div "Select Item" at bounding box center [615, 465] width 66 height 17
click at [623, 130] on div "Acute upper respiratory infection Confirmed" at bounding box center [878, 128] width 1148 height 35
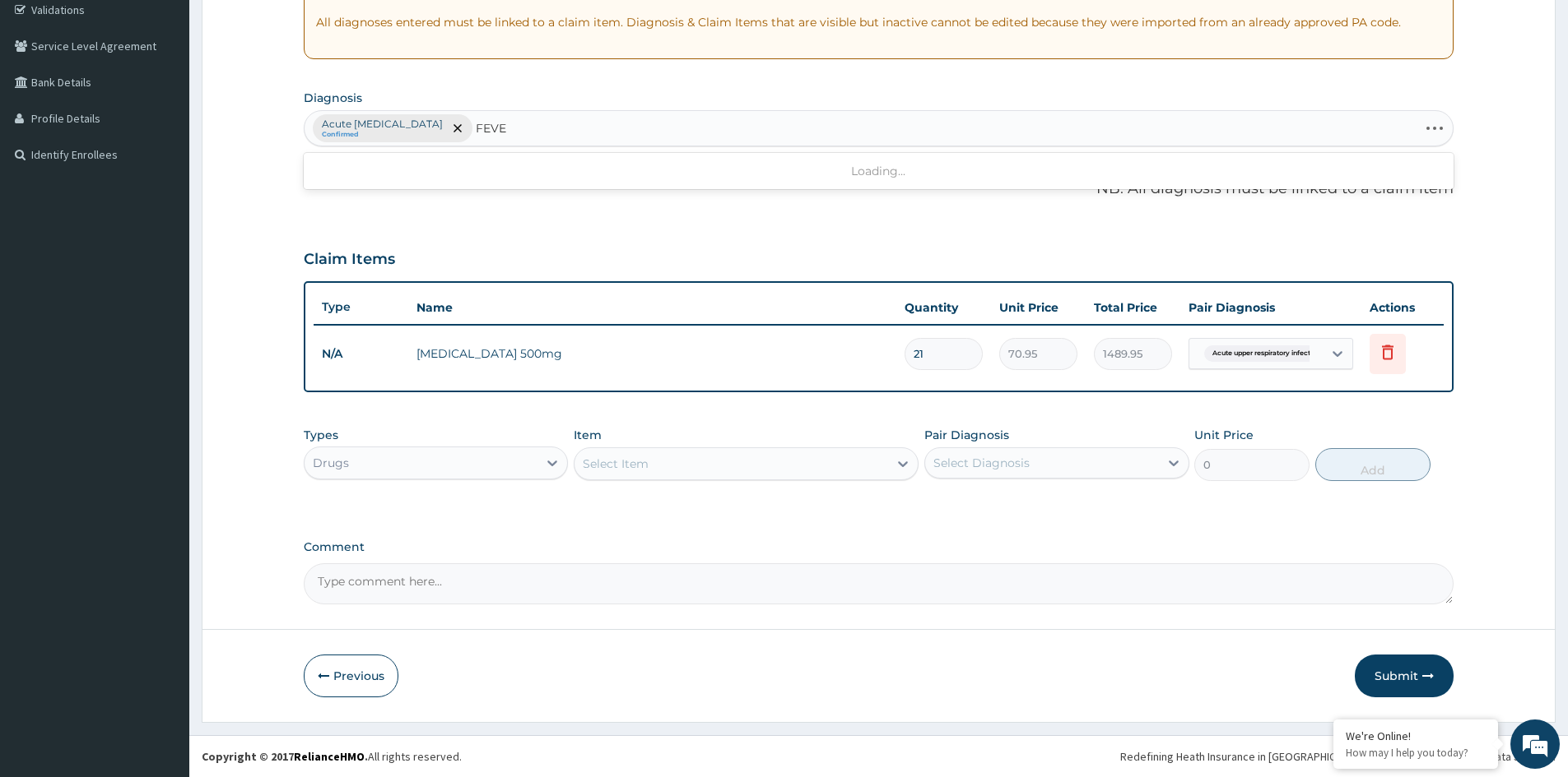
type input "FEVER"
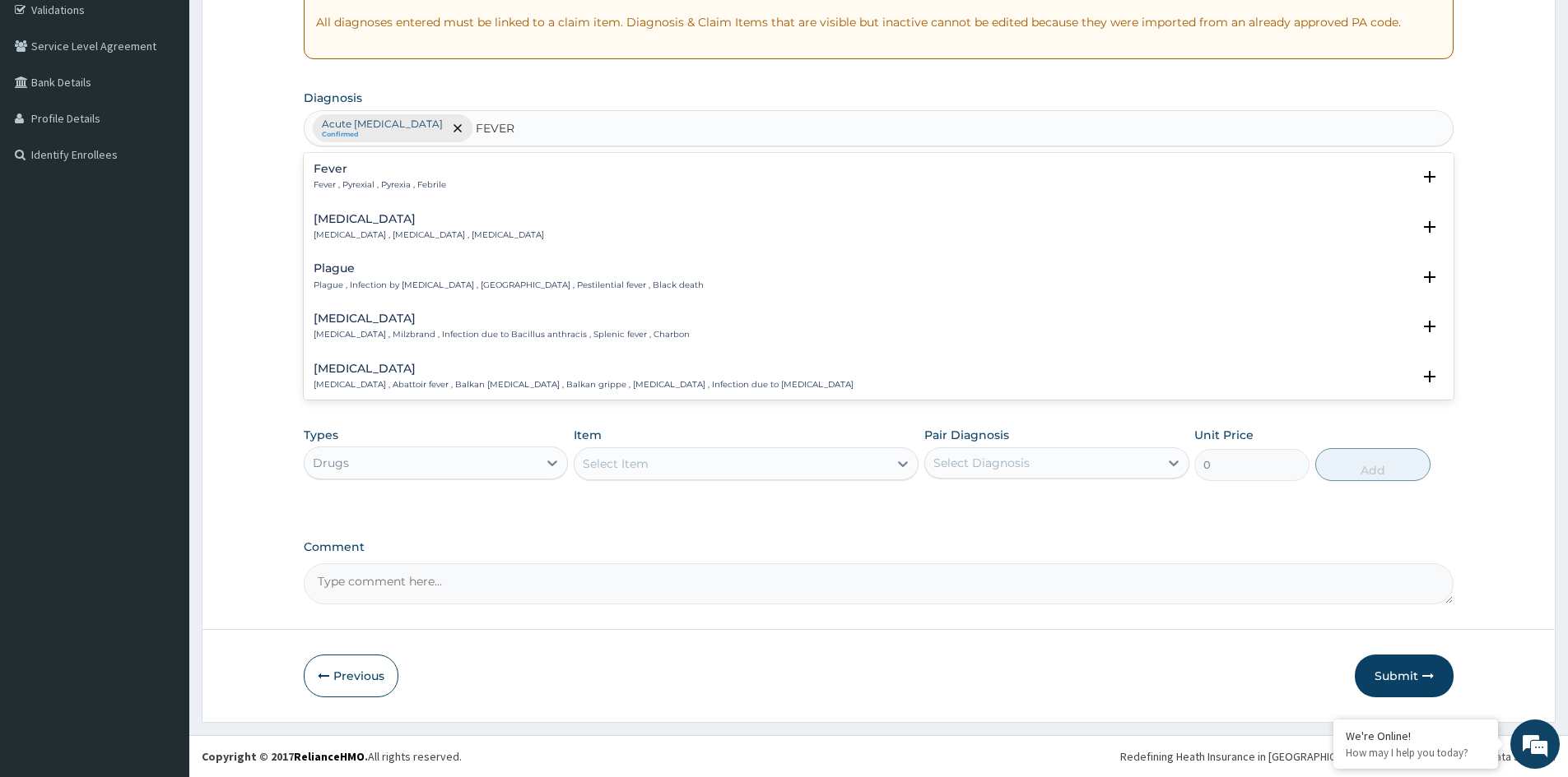
click at [389, 180] on p "Fever , Pyrexial , Pyrexia , Febrile" at bounding box center [380, 185] width 133 height 11
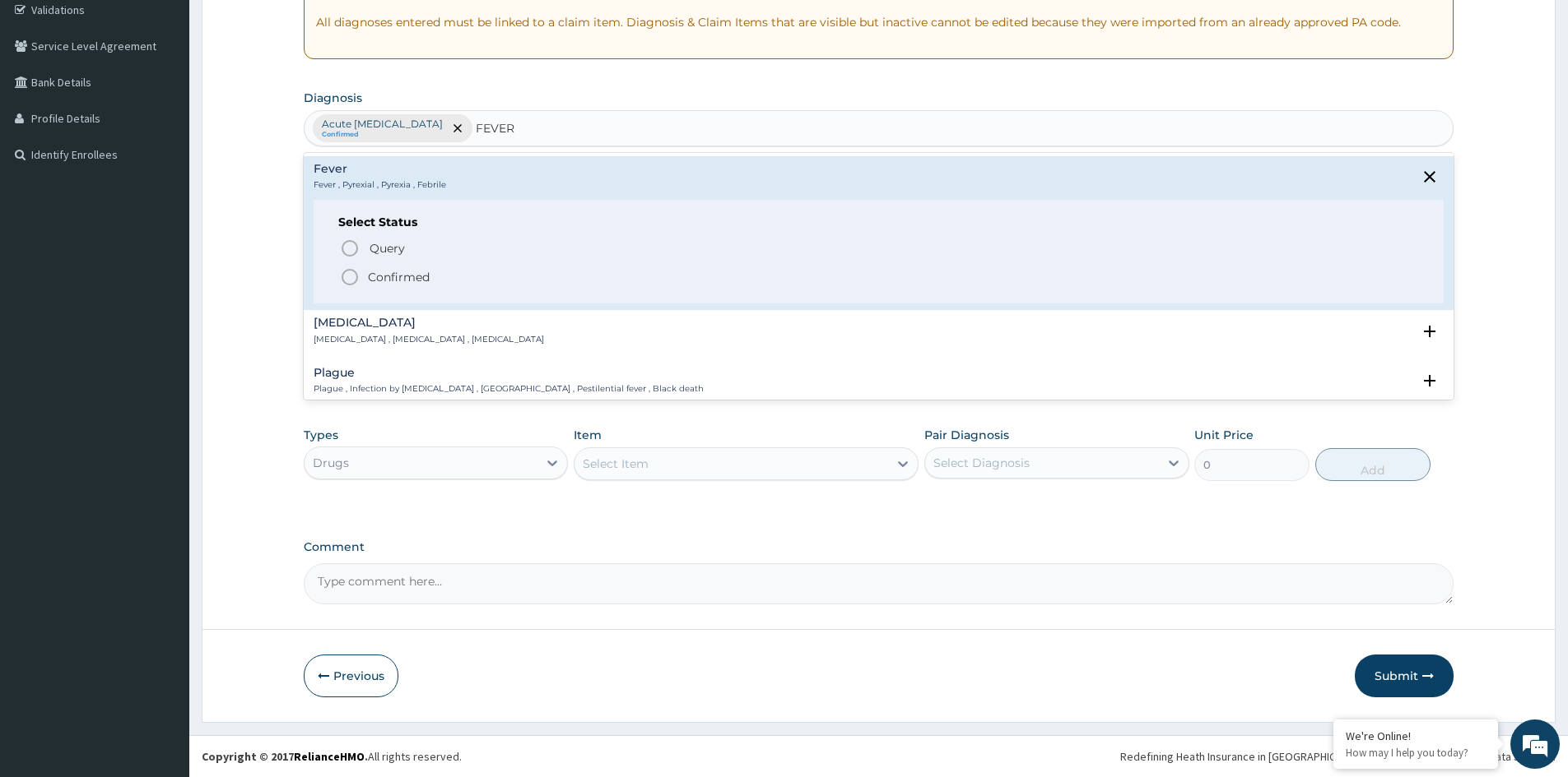
click at [382, 274] on p "Confirmed" at bounding box center [399, 277] width 62 height 17
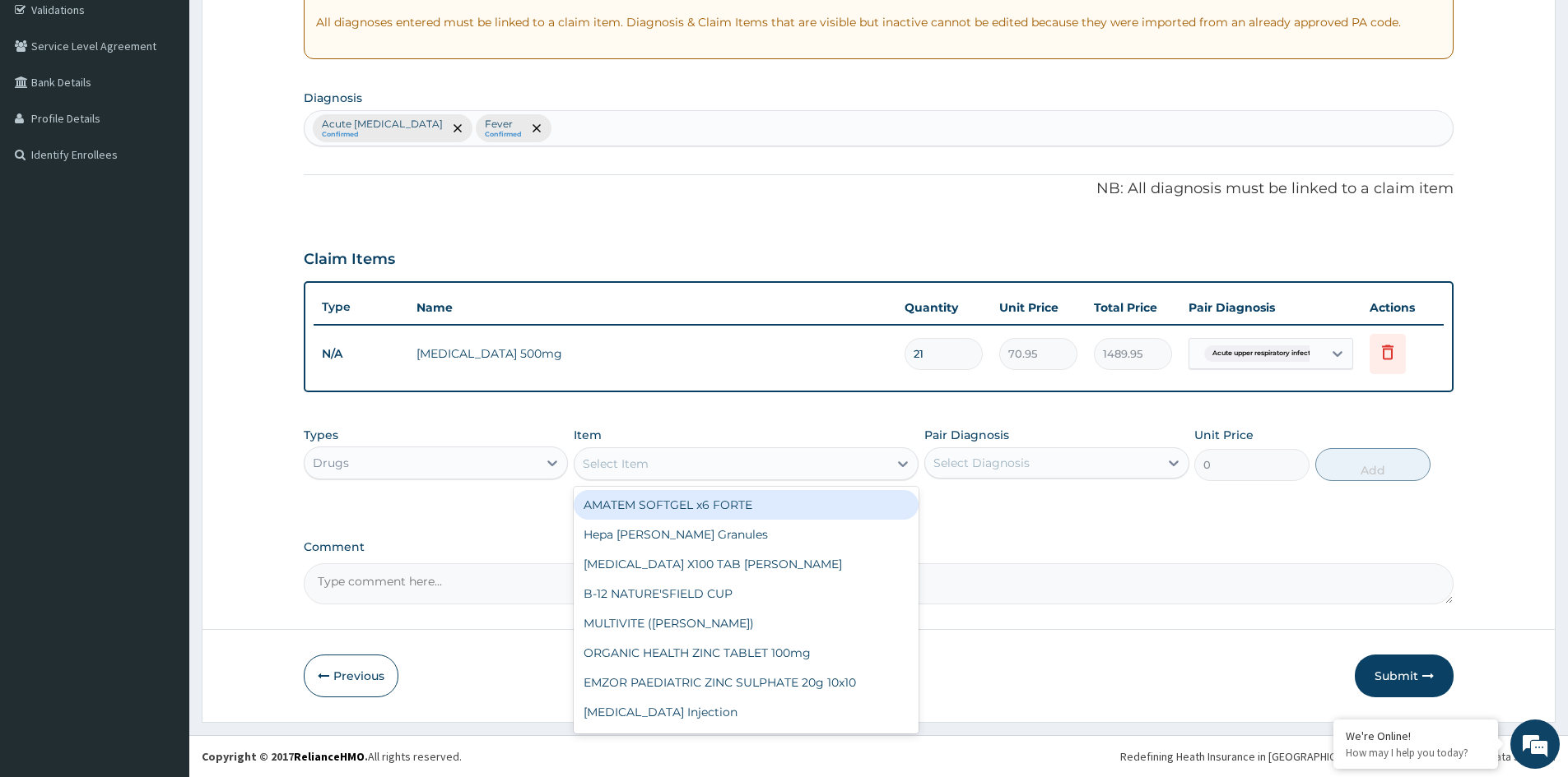
click at [681, 457] on div "Select Item" at bounding box center [732, 464] width 314 height 26
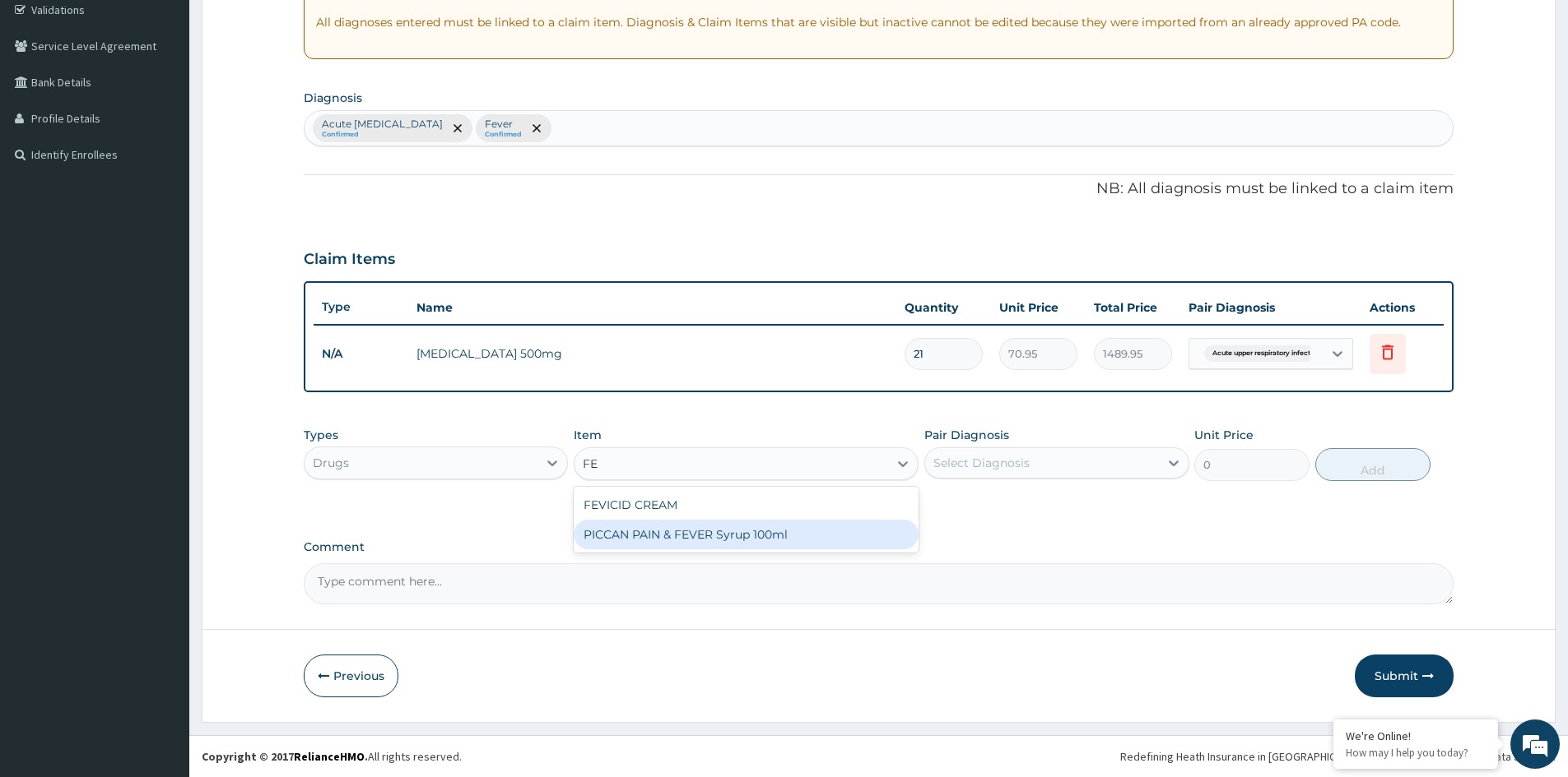
type input "F"
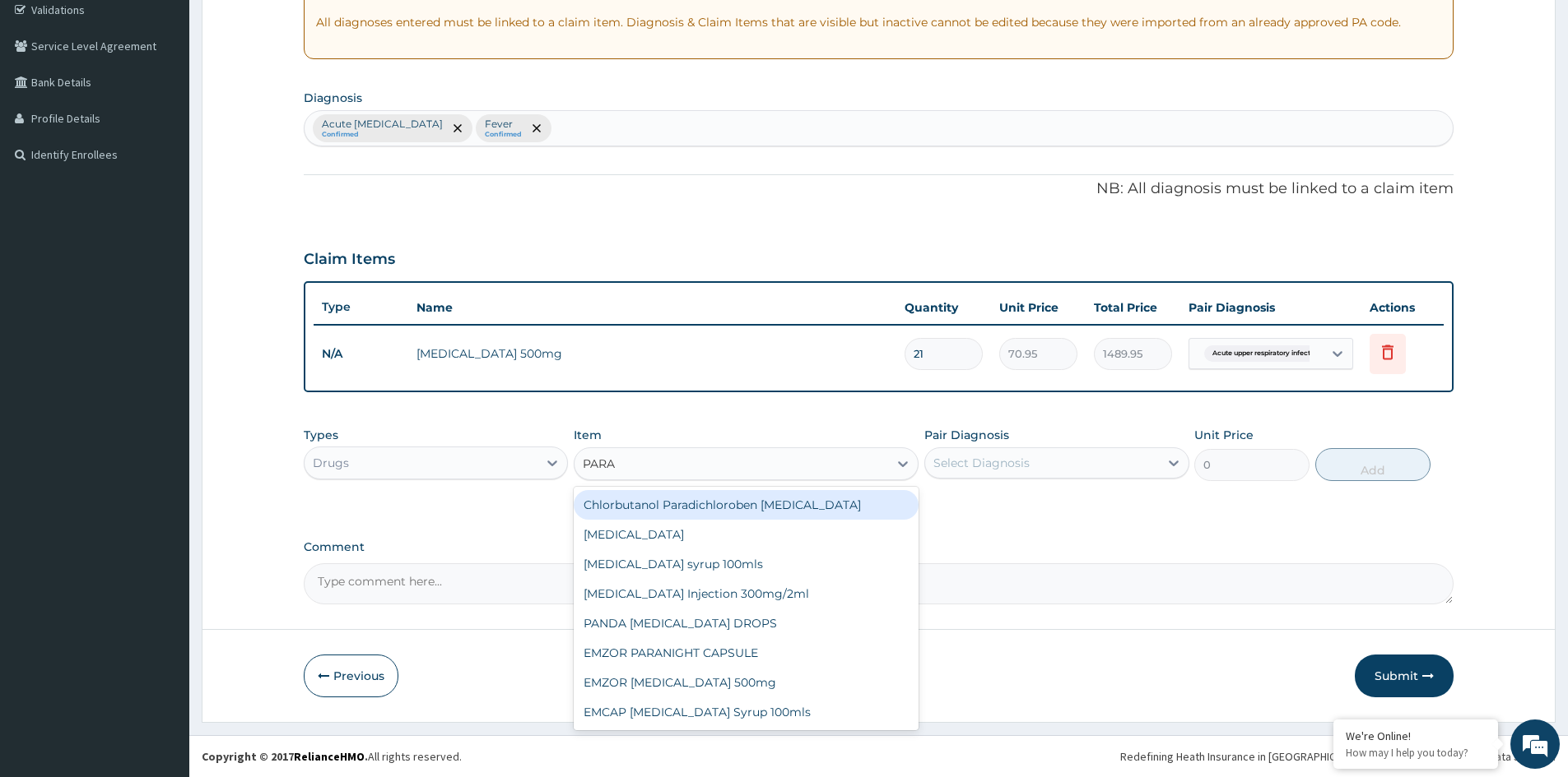
type input "PARAC"
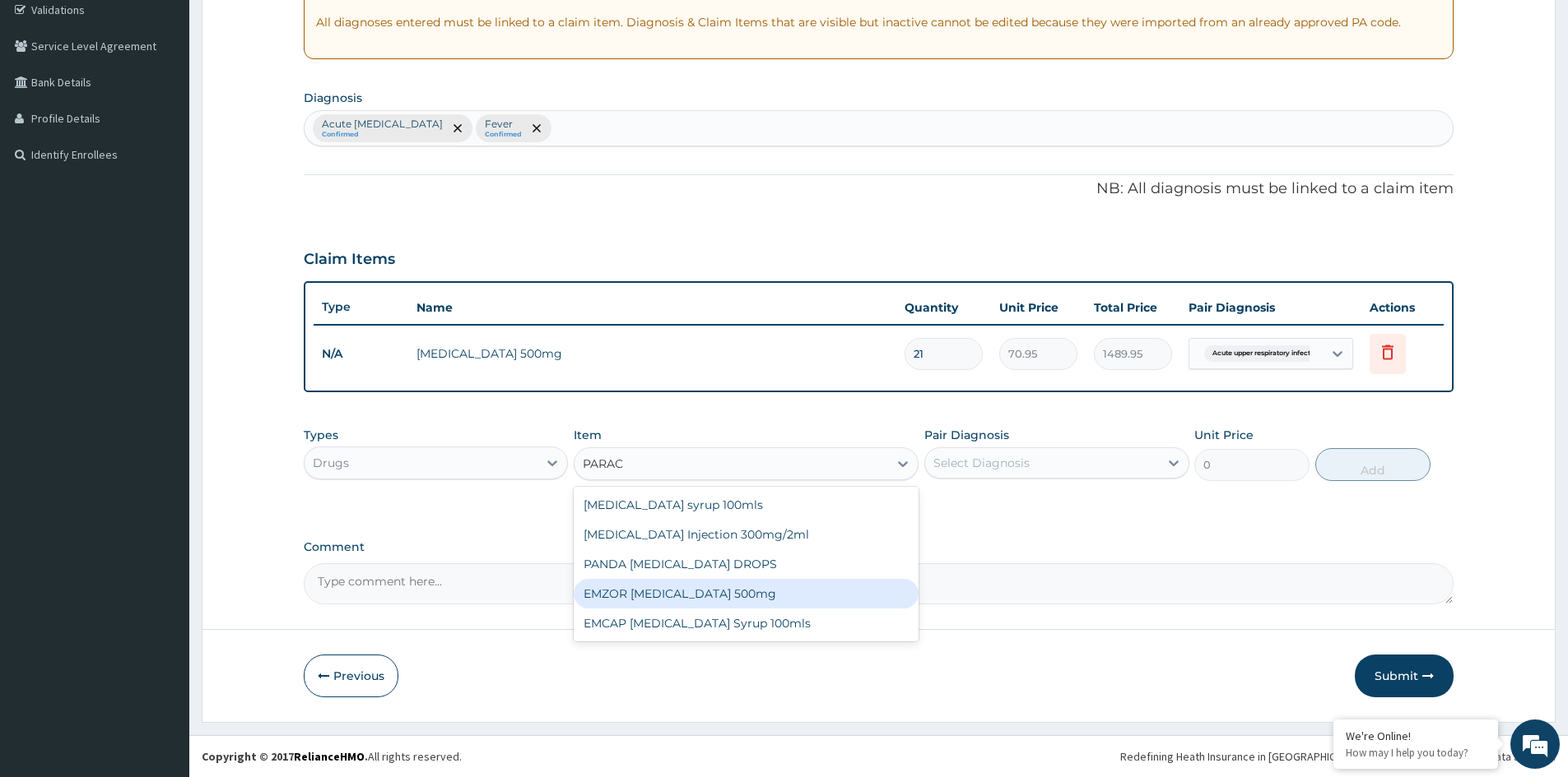
click at [713, 593] on div "EMZOR PARACETAMOL 500mg" at bounding box center [747, 594] width 345 height 30
type input "23.65"
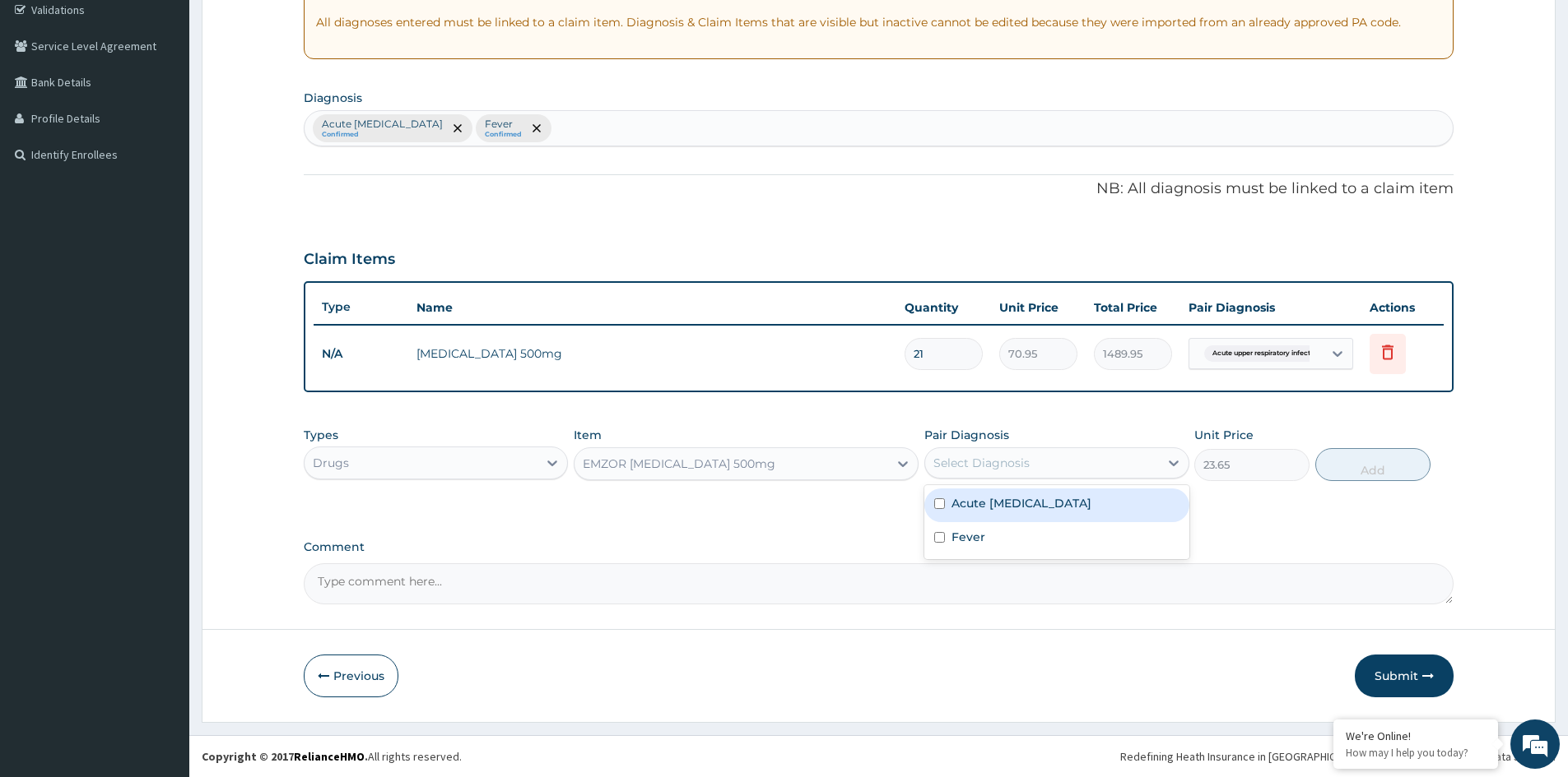
click at [1028, 468] on div "Select Diagnosis" at bounding box center [981, 464] width 96 height 17
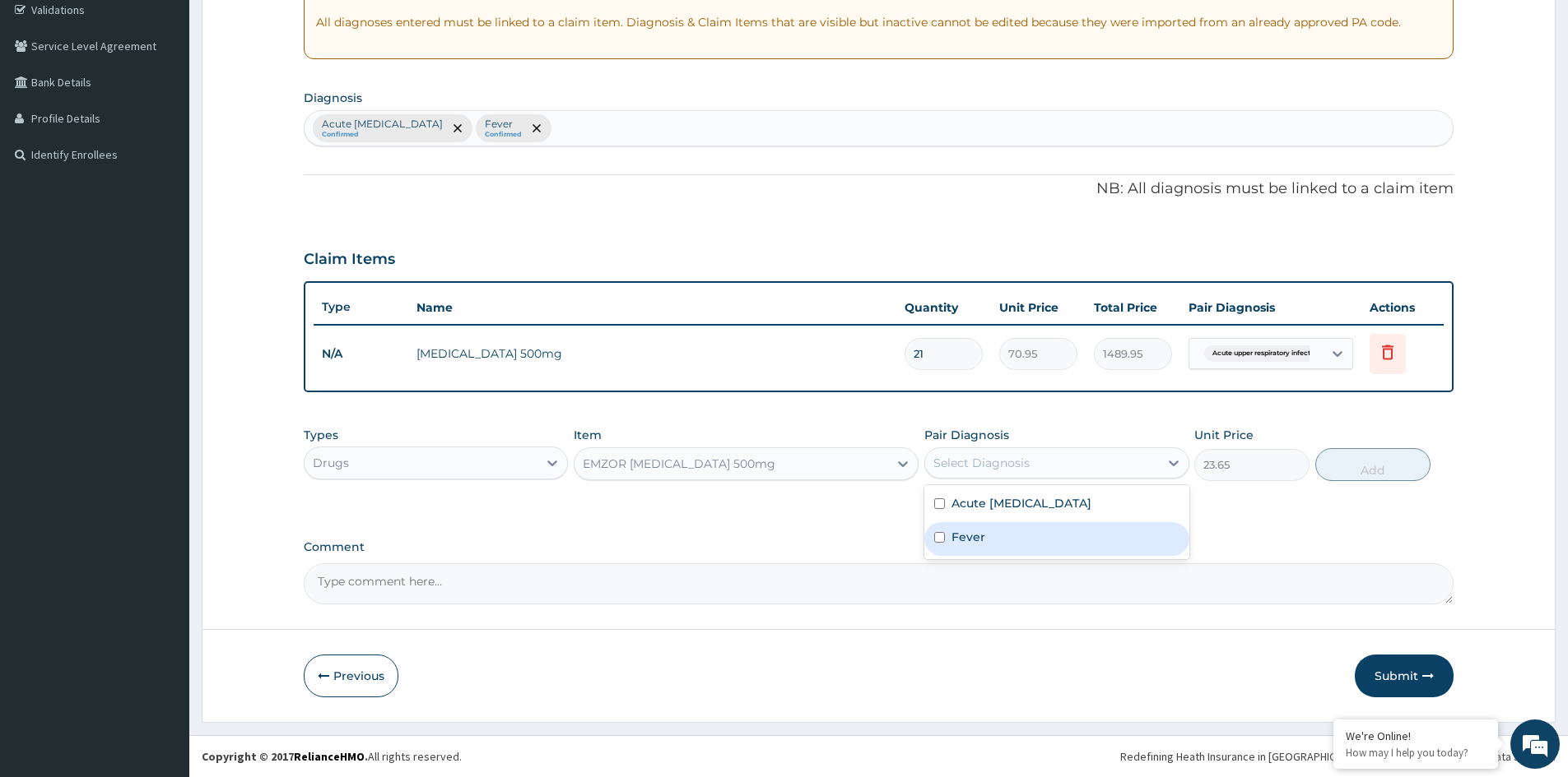
drag, startPoint x: 967, startPoint y: 543, endPoint x: 1072, endPoint y: 529, distance: 105.9
click at [972, 540] on label "Fever" at bounding box center [969, 537] width 34 height 17
checkbox input "true"
click at [1385, 471] on button "Add" at bounding box center [1372, 465] width 115 height 33
type input "0"
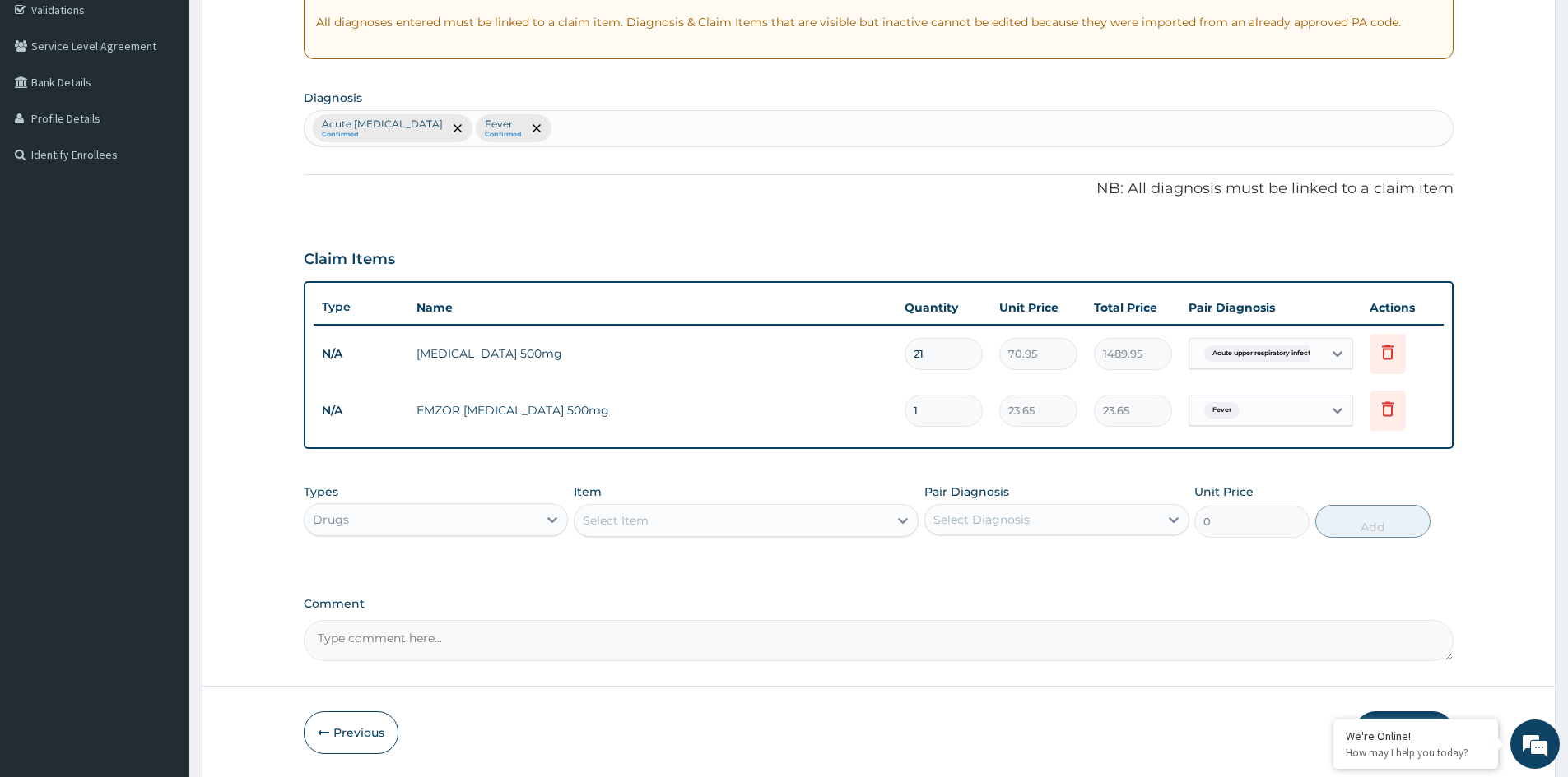
type input "18"
type input "425.70"
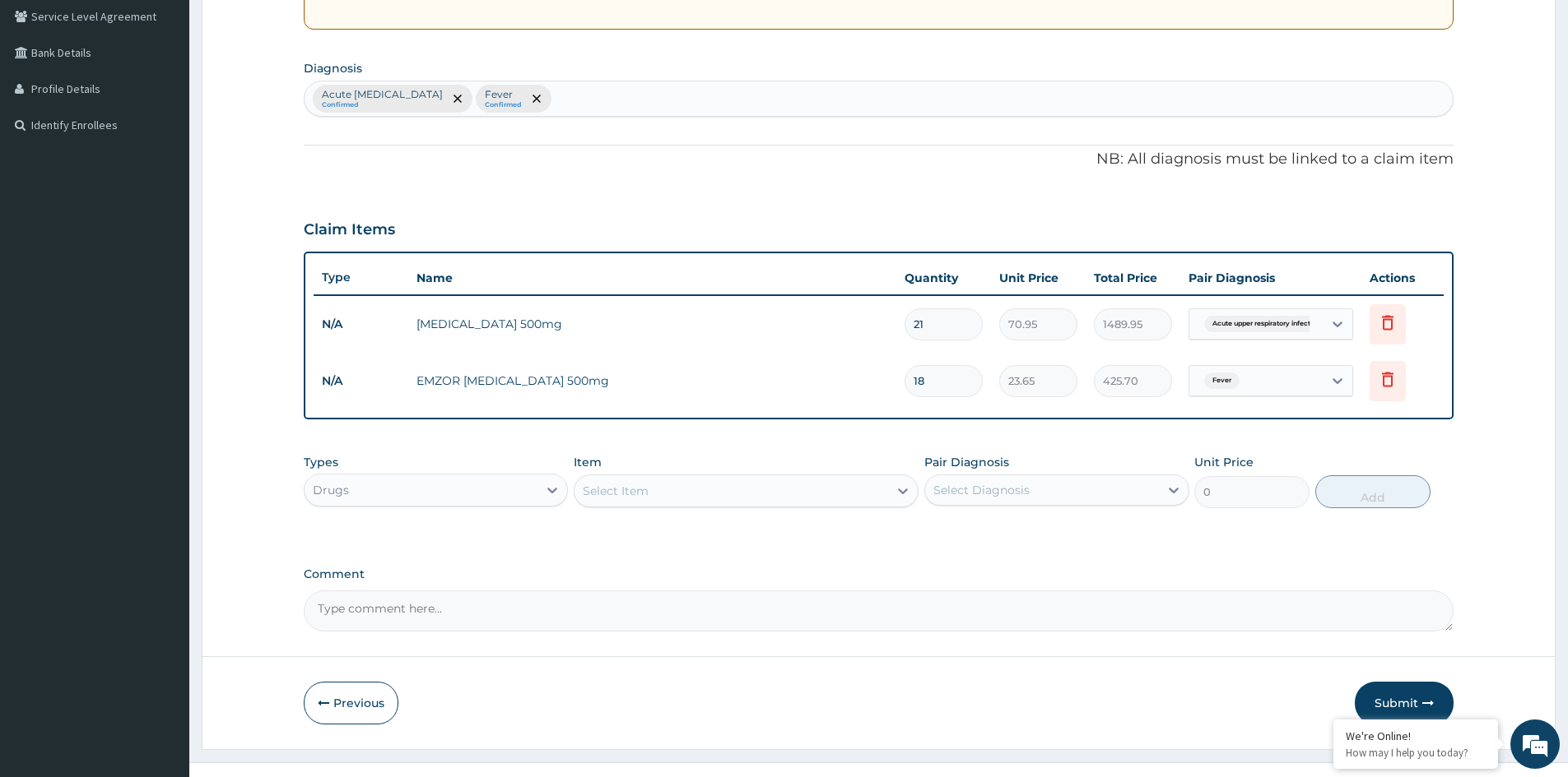
scroll to position [371, 0]
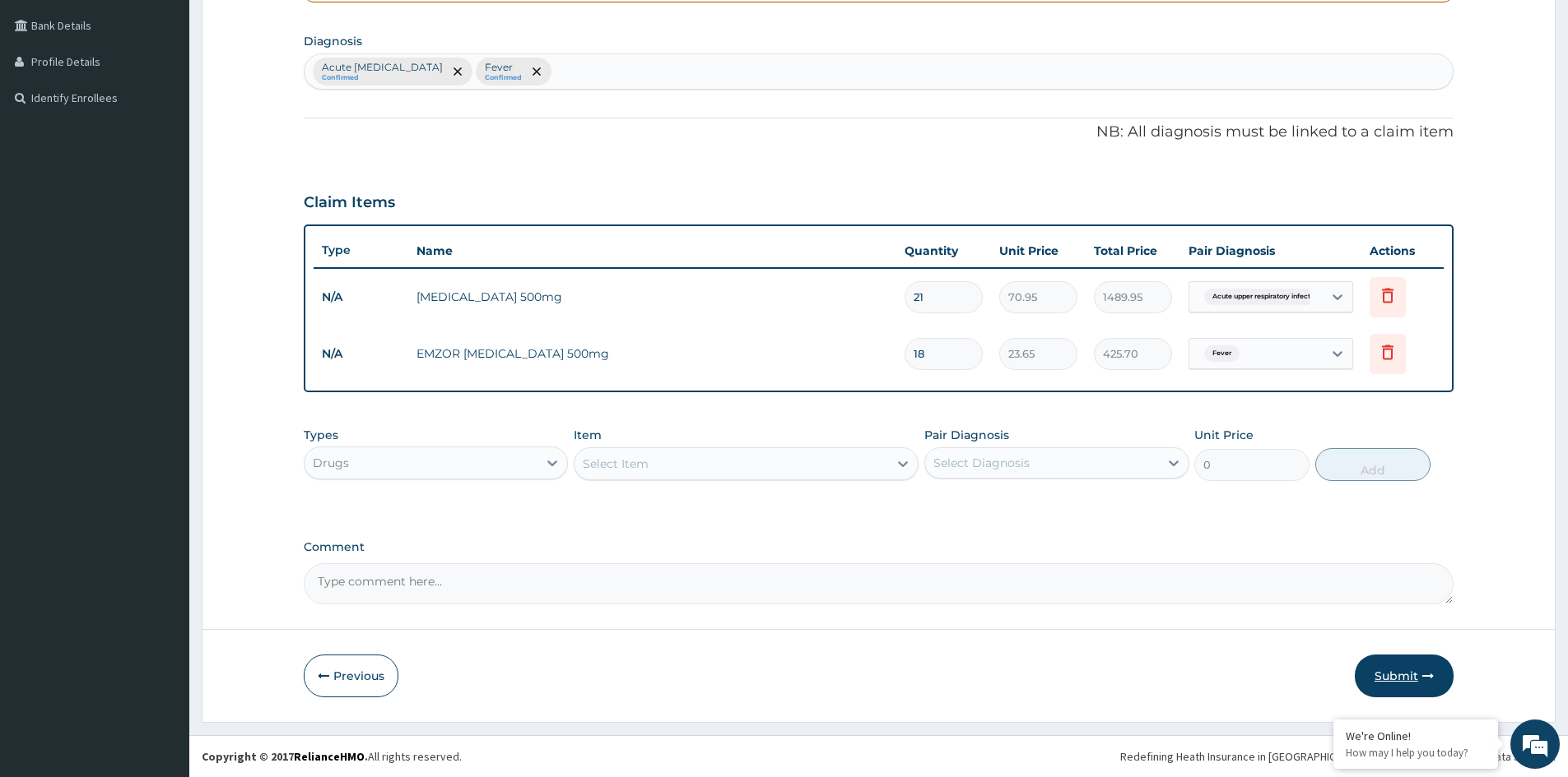
type input "18"
click at [1404, 675] on button "Submit" at bounding box center [1405, 676] width 99 height 43
